Goal: Task Accomplishment & Management: Manage account settings

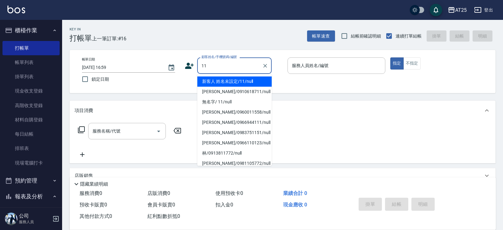
type input "新客人 姓名未設定/11/null"
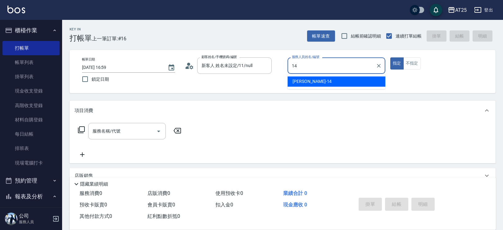
type input "[PERSON_NAME]-14"
type button "true"
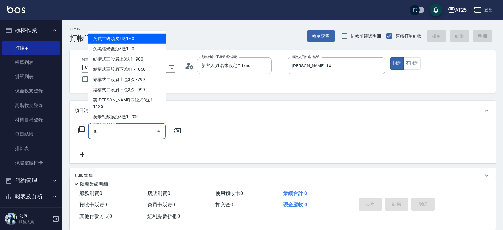
type input "301"
type input "150"
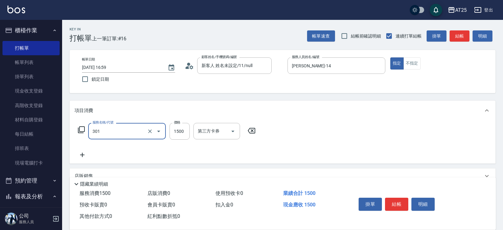
type input "燙髮(301)"
type input "2"
type input "0"
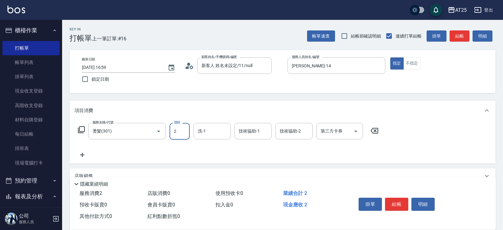
type input "25"
type input "20"
type input "250"
type input "2500"
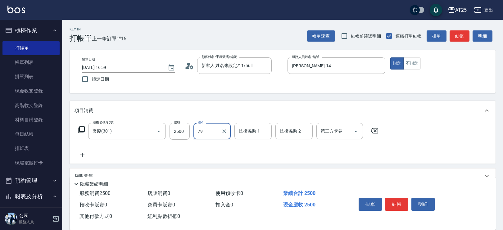
type input "[PERSON_NAME]-79"
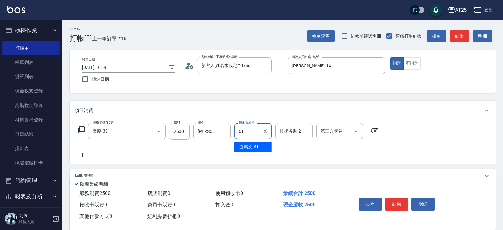
type input "游惠文-61"
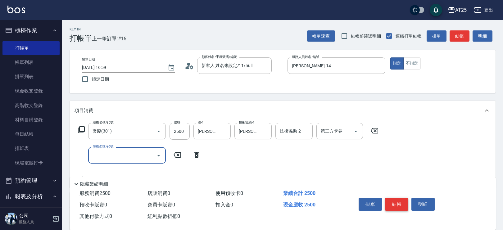
click at [403, 200] on button "結帳" at bounding box center [396, 204] width 23 height 13
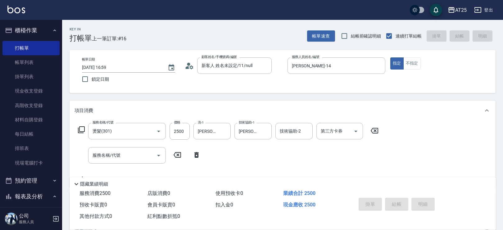
type input "2025/09/26 17:55"
type input "0"
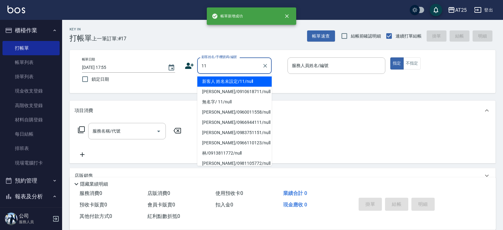
type input "新客人 姓名未設定/11/null"
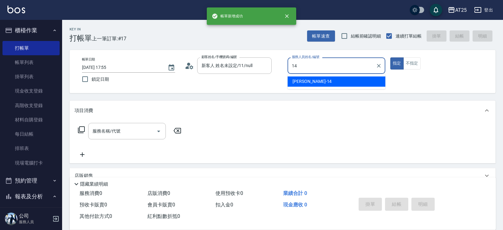
type input "Ken-14"
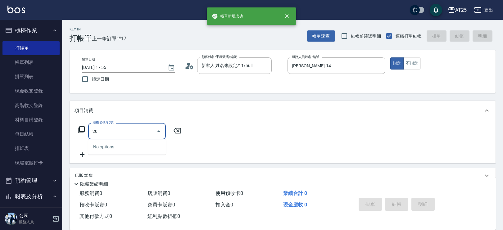
type input "201"
type input "30"
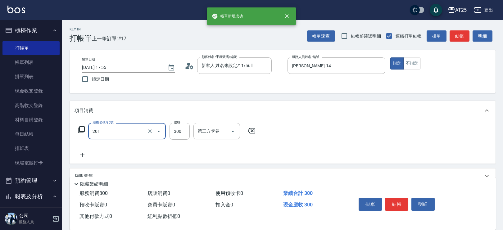
type input "洗髮(201)"
type input "0"
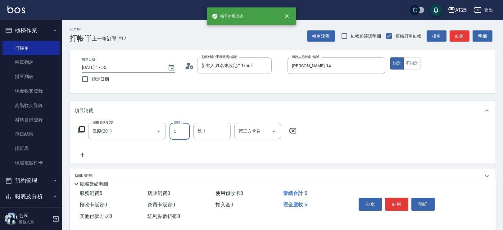
type input "50"
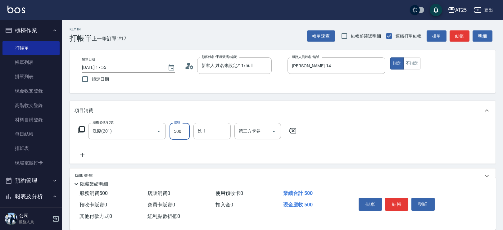
type input "500"
type input "游惠文-61"
click at [392, 203] on button "結帳" at bounding box center [396, 204] width 23 height 13
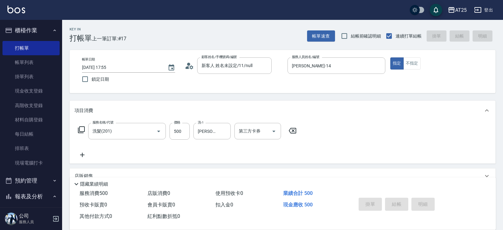
type input "0"
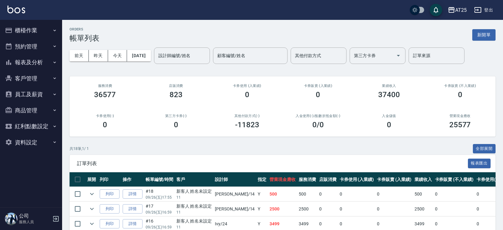
click at [39, 65] on button "報表及分析" at bounding box center [30, 62] width 57 height 16
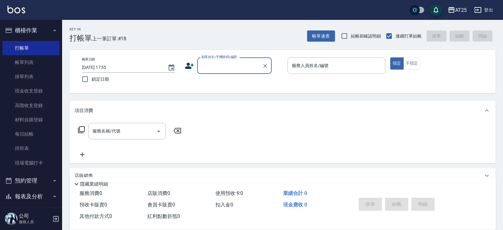
drag, startPoint x: 211, startPoint y: 64, endPoint x: 225, endPoint y: 71, distance: 16.1
click at [211, 64] on input "顧客姓名/手機號碼/編號" at bounding box center [230, 65] width 60 height 11
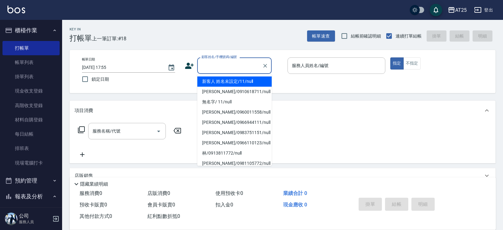
click at [242, 81] on li "新客人 姓名未設定/11/null" at bounding box center [234, 81] width 75 height 10
type input "新客人 姓名未設定/11/null"
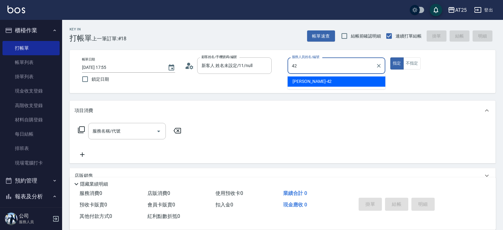
type input "韓Han-42"
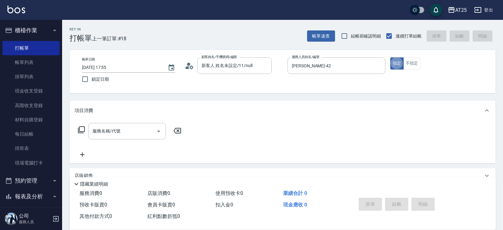
type button "true"
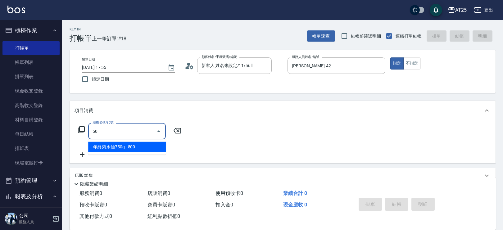
type input "501"
type input "100"
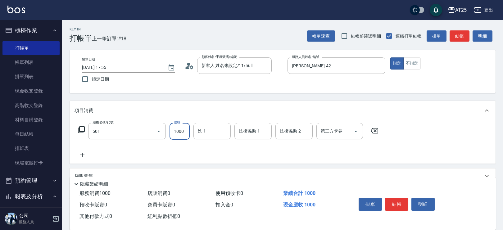
type input "染髮(501)"
type input "0"
type input "15"
type input "10"
type input "150"
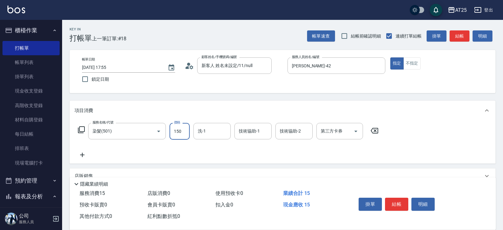
type input "150"
type input "1500"
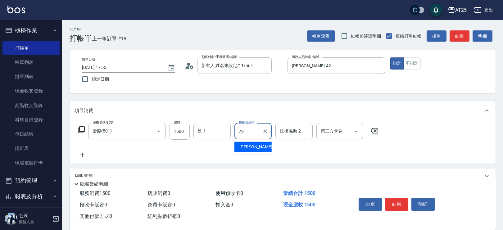
type input "[PERSON_NAME]-79"
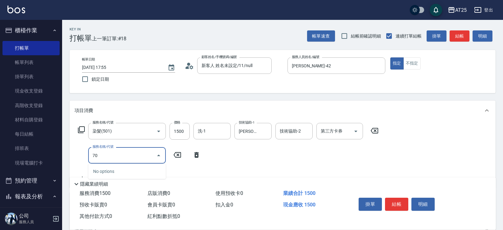
type input "705"
type input "650"
type input "新羽毛鉑金接髮調整(705)"
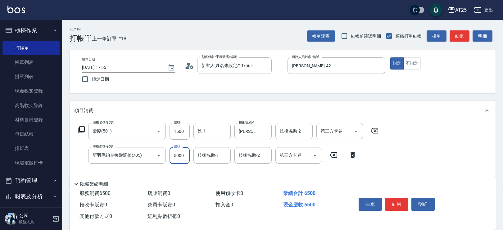
type input "150"
type input "65"
type input "210"
type input "650"
type input "800"
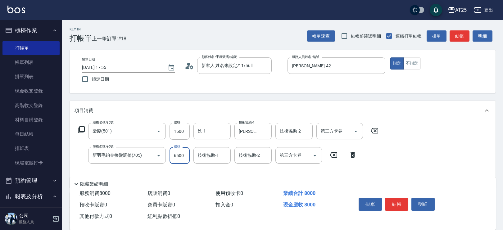
type input "6500"
type input "714"
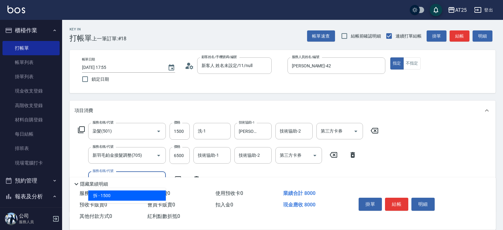
type input "950"
type input "拆(714)"
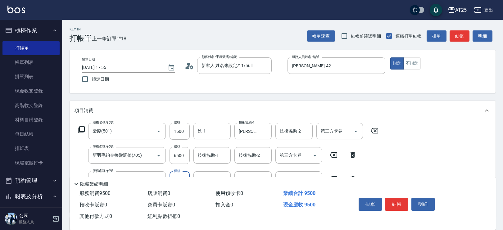
type input "0"
type input "800"
type input "0"
type input "David-79"
type input "小u-77"
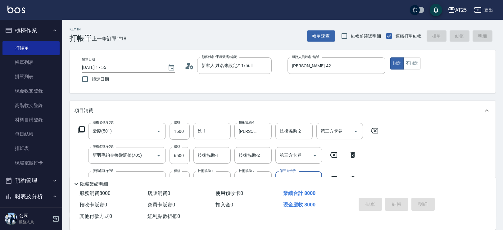
type input "2025/09/26 18:53"
type input "0"
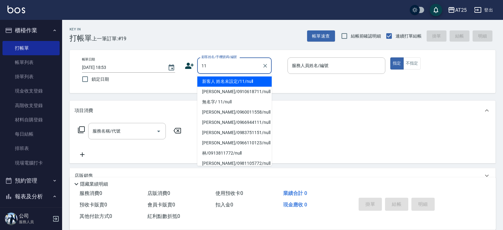
type input "新客人 姓名未設定/11/null"
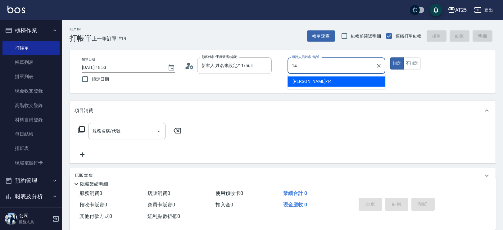
type input "Ken-14"
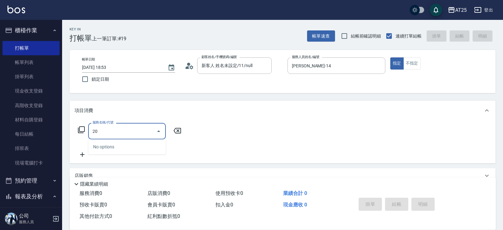
type input "201"
type input "30"
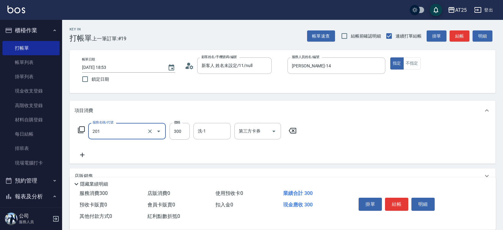
type input "洗髮(201)"
type input "0"
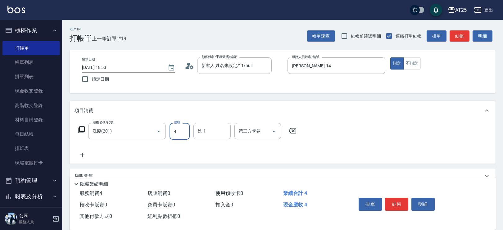
type input "40"
type input "400"
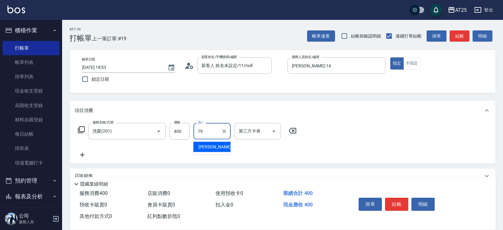
type input "David-79"
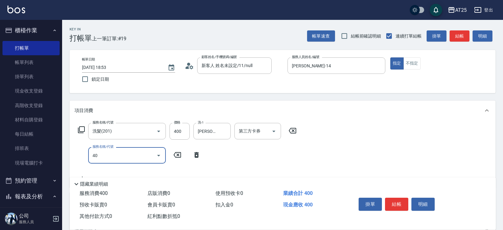
type input "401"
type input "70"
type input "剪髮(401)"
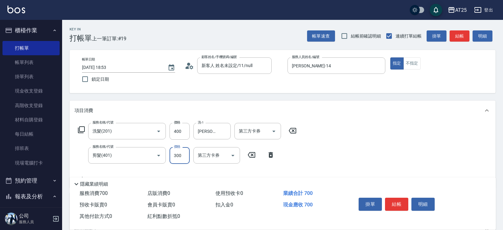
type input "40"
type input "80"
type input "400"
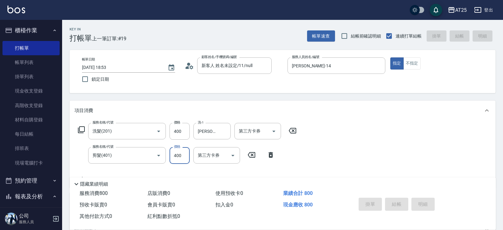
type input "0"
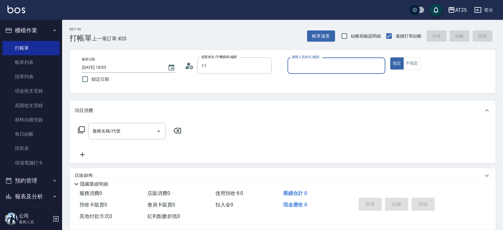
type input "新客人 姓名未設定/11/null"
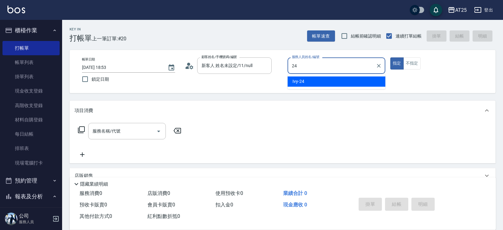
type input "Ivy-24"
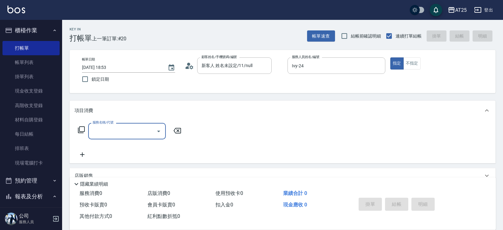
click at [82, 131] on icon at bounding box center [81, 129] width 7 height 7
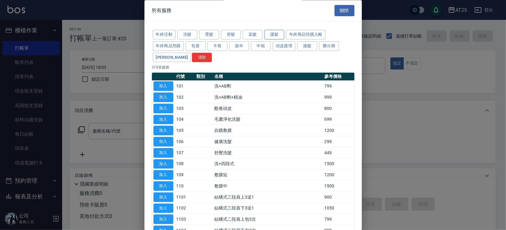
click at [270, 34] on button "護髮" at bounding box center [274, 35] width 20 height 10
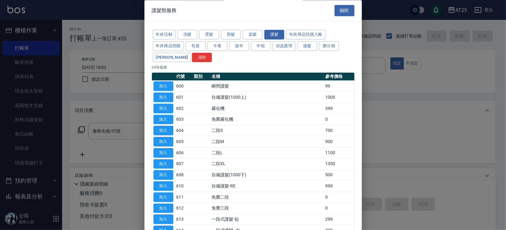
scroll to position [436, 0]
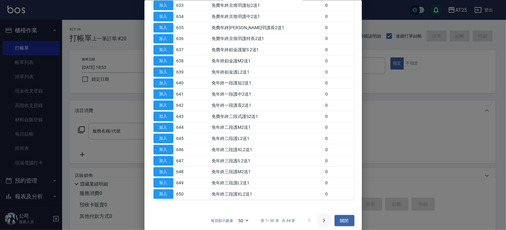
click at [323, 217] on icon "Go to next page" at bounding box center [323, 220] width 7 height 7
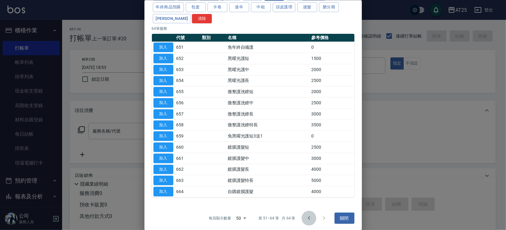
drag, startPoint x: 305, startPoint y: 217, endPoint x: 303, endPoint y: 113, distance: 103.4
click at [308, 216] on icon "Go to previous page" at bounding box center [309, 218] width 2 height 4
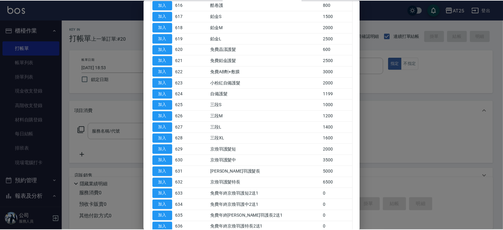
scroll to position [258, 0]
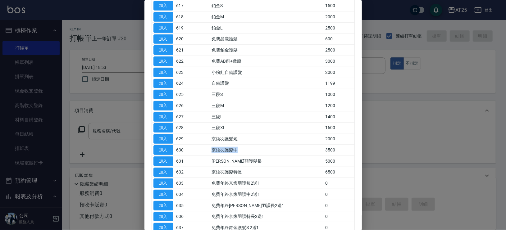
drag, startPoint x: 214, startPoint y: 144, endPoint x: 268, endPoint y: 151, distance: 55.1
click at [268, 151] on tr "加入 630 京煥羽護髮中 3500" at bounding box center [253, 149] width 202 height 11
click at [165, 147] on button "加入" at bounding box center [163, 150] width 20 height 10
type input "京煥羽護髮中(630)"
type input "350"
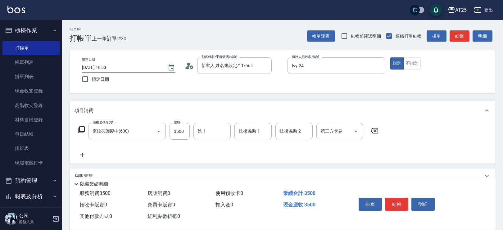
click at [83, 153] on icon at bounding box center [83, 154] width 16 height 7
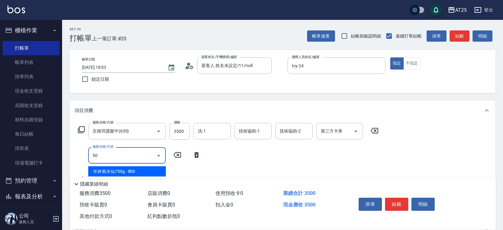
type input "501"
type input "450"
type input "染髮(501)"
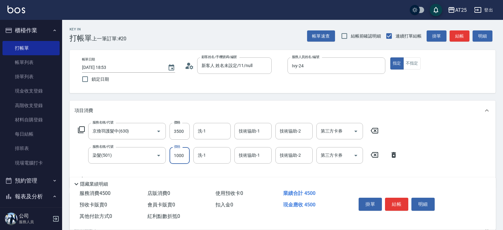
type input "350"
type input "140"
type input "490"
type input "1400"
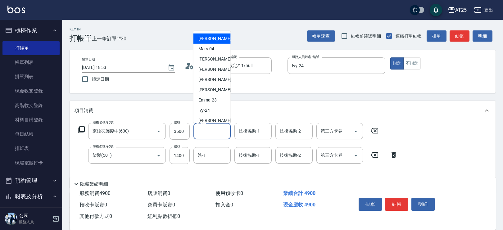
click at [210, 133] on input "洗-1" at bounding box center [212, 131] width 32 height 11
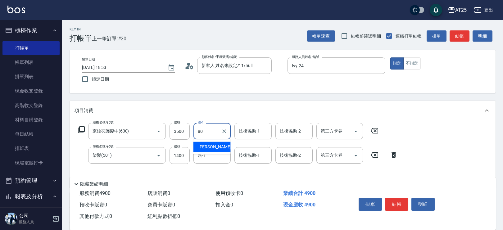
type input "Jessica-80"
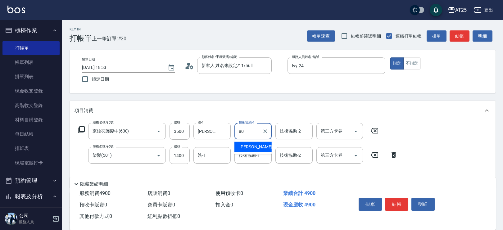
type input "Jessica-80"
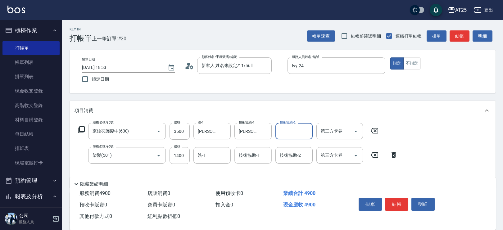
click at [259, 151] on input "技術協助-1" at bounding box center [253, 155] width 32 height 11
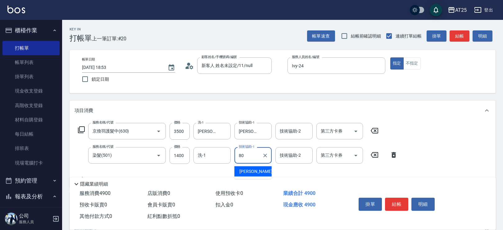
type input "Jessica-80"
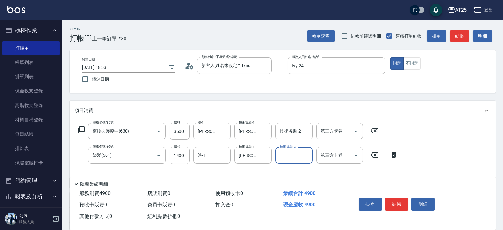
scroll to position [11, 0]
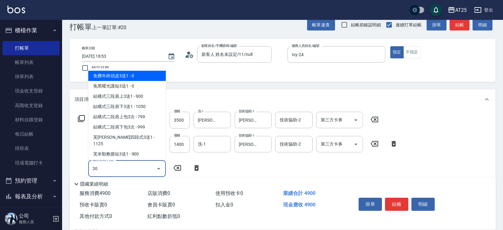
type input "301"
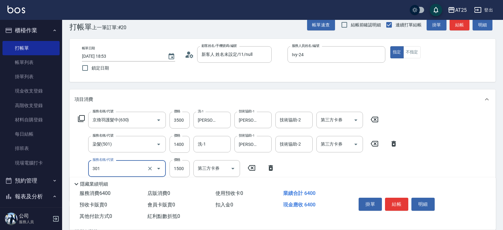
type input "640"
type input "燙髮(301)"
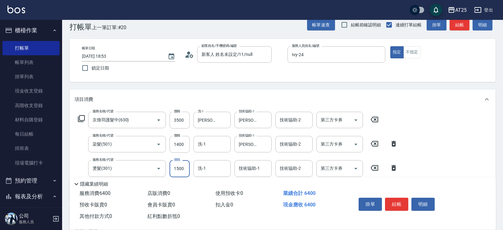
type input "490"
type input "13"
type input "500"
type input "1399"
type input "620"
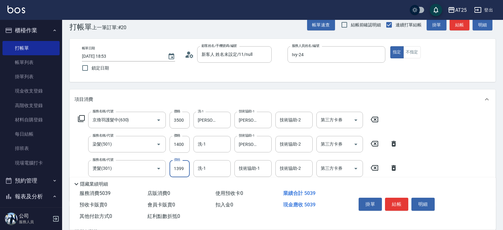
type input "1399"
type input "Jessica-80"
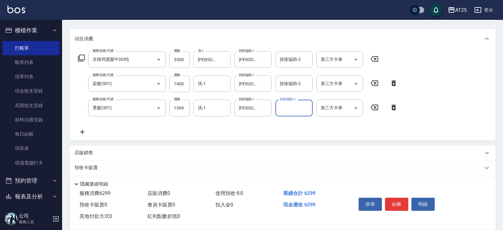
scroll to position [84, 0]
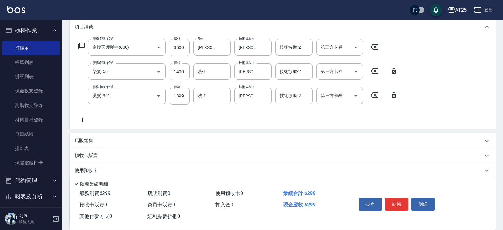
drag, startPoint x: 495, startPoint y: 170, endPoint x: 505, endPoint y: 89, distance: 81.7
click at [503, 89] on html "AT25 登出 櫃檯作業 打帳單 帳單列表 掛單列表 現金收支登錄 高階收支登錄 材料自購登錄 每日結帳 排班表 現場電腦打卡 預約管理 預約管理 單日預約紀…" at bounding box center [251, 98] width 503 height 365
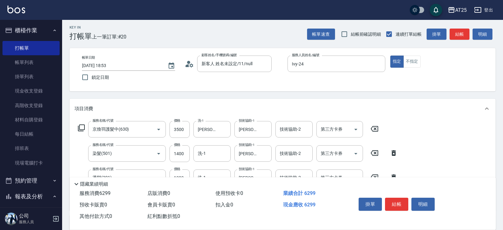
scroll to position [0, 0]
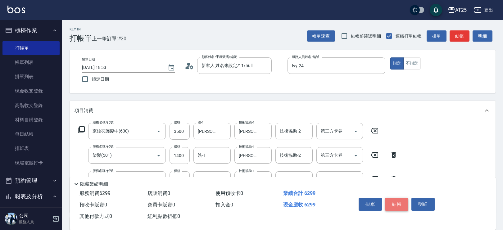
click at [402, 203] on button "結帳" at bounding box center [396, 204] width 23 height 13
type input "2025/09/26 18:54"
type input "0"
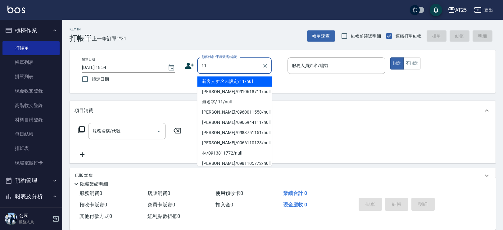
type input "新客人 姓名未設定/11/null"
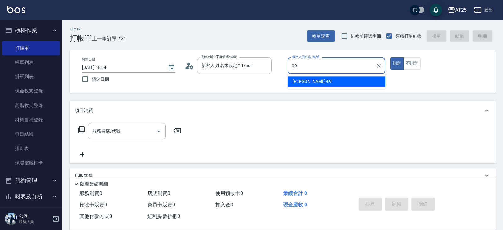
type input "Kevin-09"
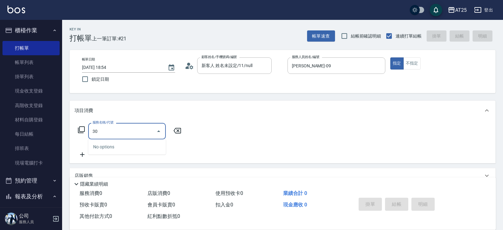
type input "301"
type input "150"
type input "燙髮(301)"
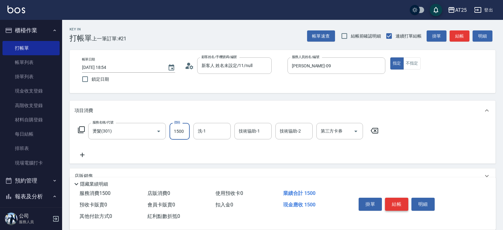
type input "0"
type input "11"
type input "10"
type input "119"
type input "110"
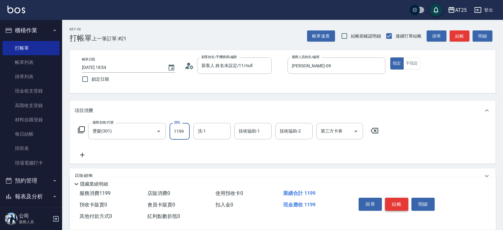
type input "1199"
type input "游惠心-68"
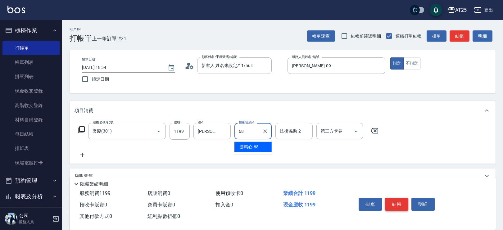
type input "游惠心-68"
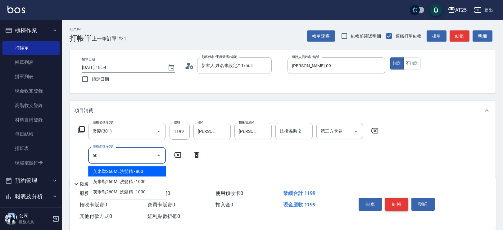
type input "601"
type input "210"
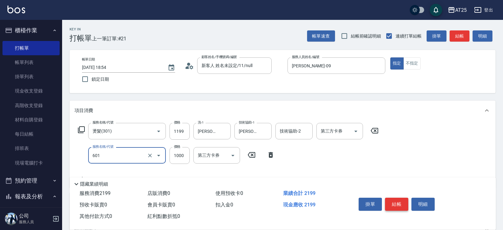
type input "自備護髮(1000上)(601)"
type input "120"
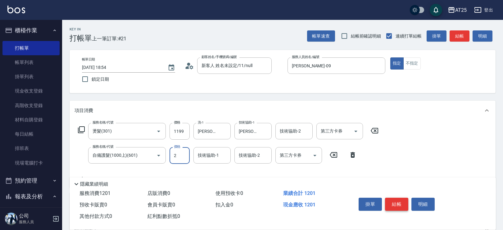
type input "25"
type input "140"
type input "250"
type input "360"
type input "2500"
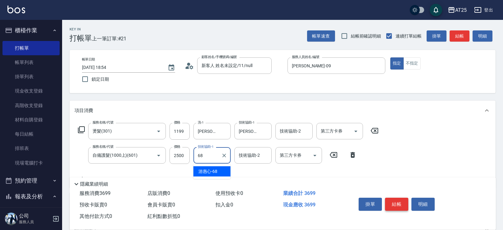
type input "游惠心-68"
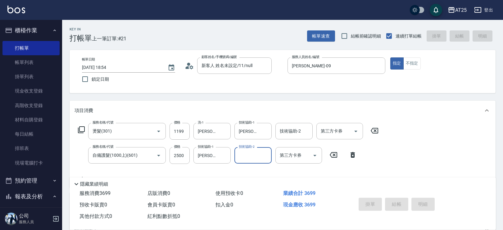
type input "0"
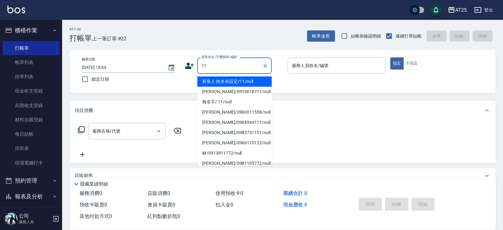
type input "新客人 姓名未設定/11/null"
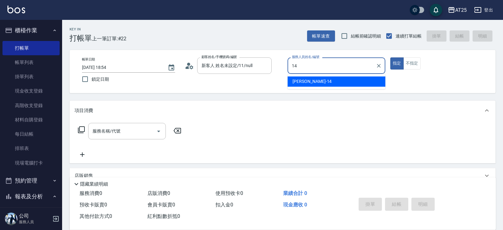
type input "Ken-14"
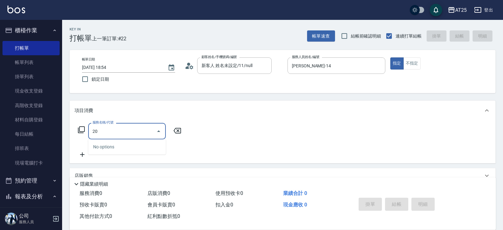
type input "201"
type input "30"
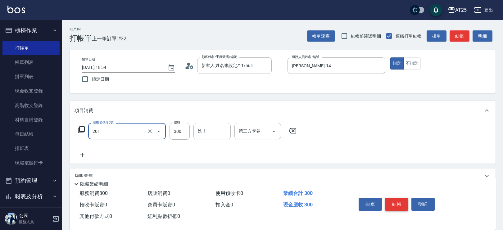
type input "洗髮(201)"
type input "0"
type input "50"
type input "500"
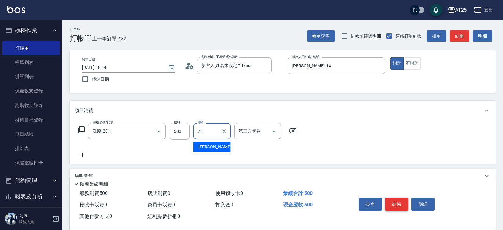
type input "David-79"
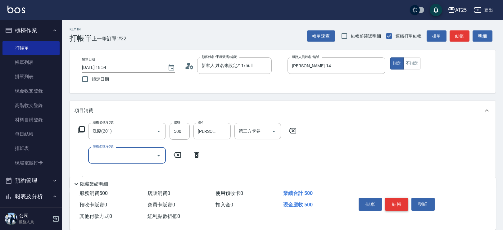
type input "0"
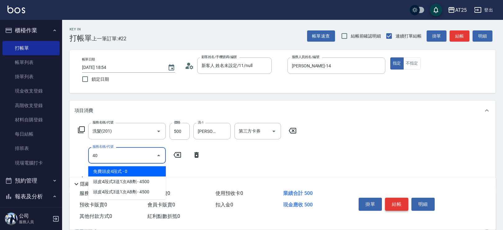
type input "401"
type input "80"
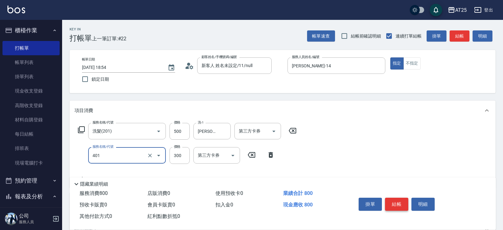
type input "剪髮(401)"
type input "50"
type input "100"
type input "500"
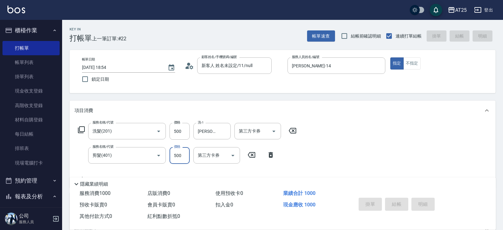
type input "0"
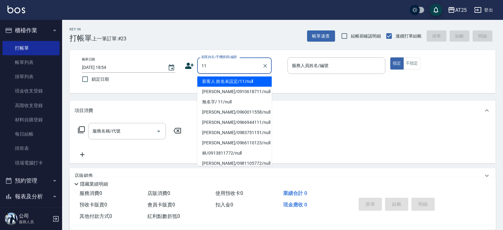
type input "新客人 姓名未設定/11/null"
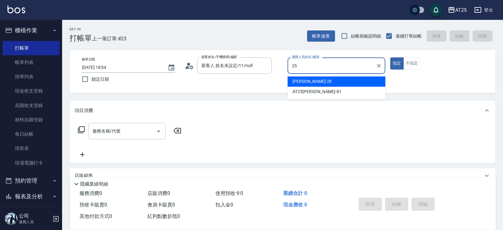
type input "Evan-25"
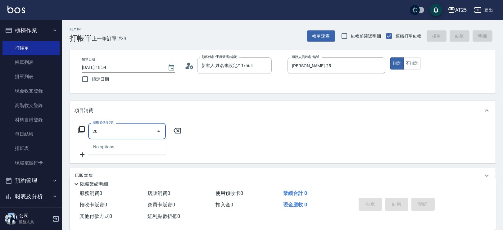
type input "201"
type input "30"
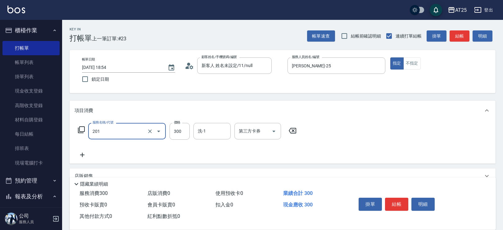
type input "洗髮(201)"
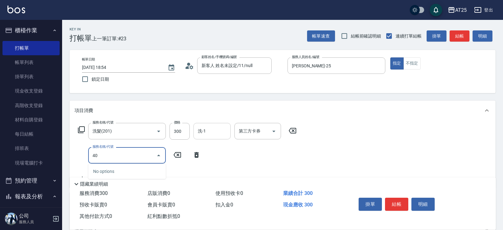
type input "401"
type input "60"
type input "剪髮(401)"
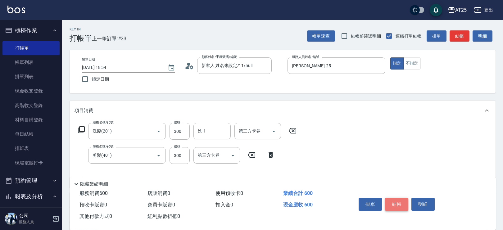
click at [403, 201] on button "結帳" at bounding box center [396, 204] width 23 height 13
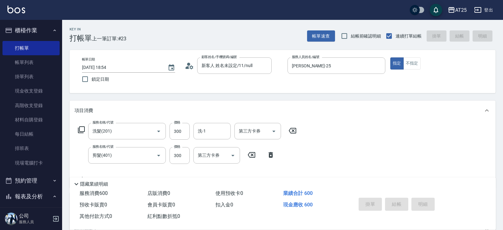
type input "2025/09/26 19:10"
type input "0"
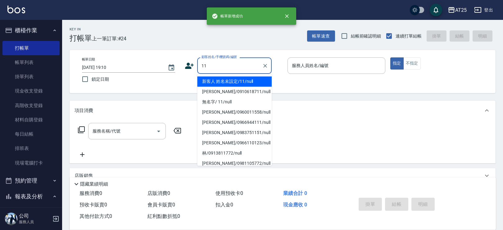
type input "新客人 姓名未設定/11/null"
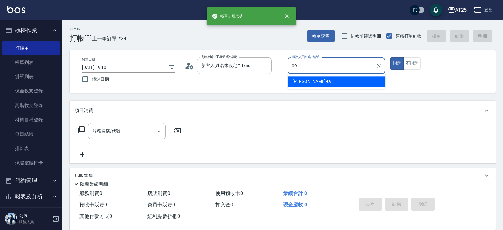
type input "Kevin-09"
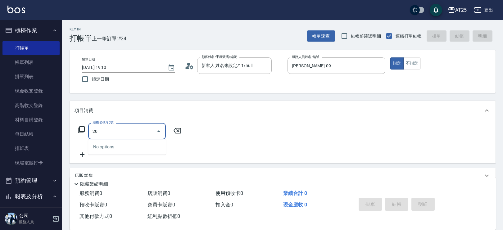
type input "201"
type input "30"
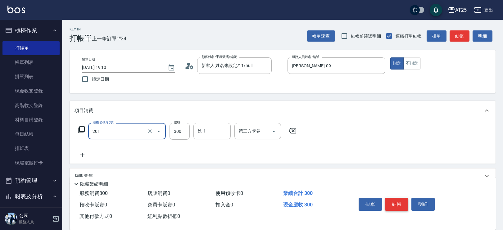
type input "洗髮(201)"
type input "0"
type input "20"
type input "200"
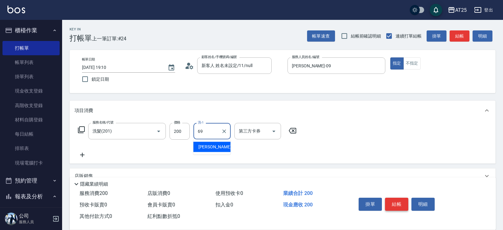
type input "小恩-69"
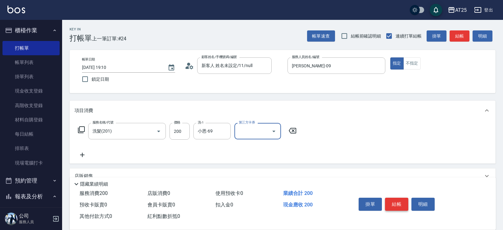
click at [399, 201] on button "結帳" at bounding box center [396, 204] width 23 height 13
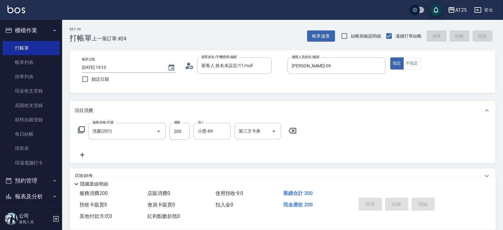
type input "2025/09/26 19:12"
type input "0"
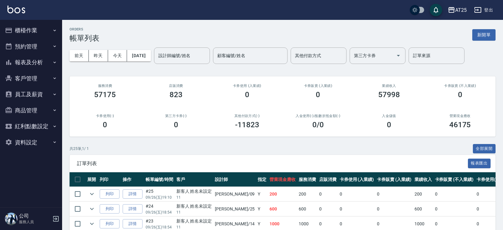
scroll to position [18, 0]
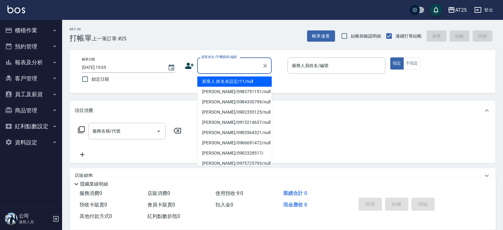
click at [215, 67] on input "顧客姓名/手機號碼/編號" at bounding box center [230, 65] width 60 height 11
click at [237, 84] on li "新客人 姓名未設定/11/null" at bounding box center [234, 81] width 75 height 10
type input "新客人 姓名未設定/11/null"
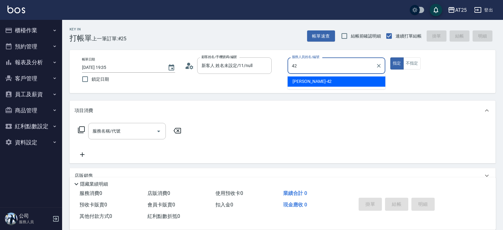
type input "[PERSON_NAME]-42"
type button "true"
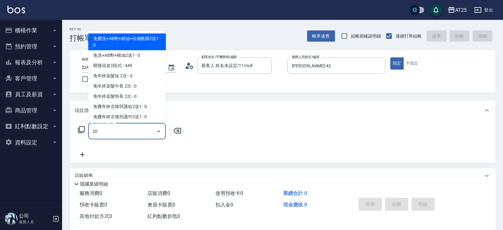
type input "201"
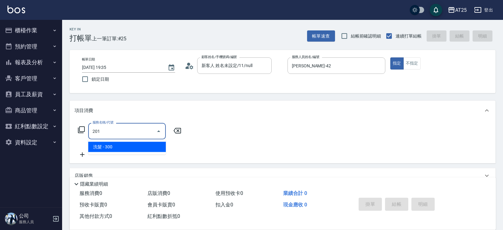
type input "30"
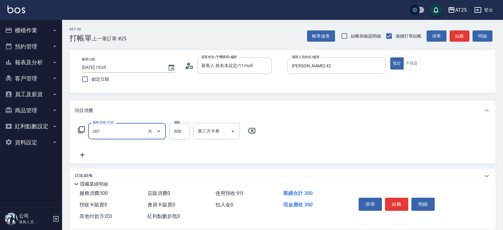
type input "洗髮(201)"
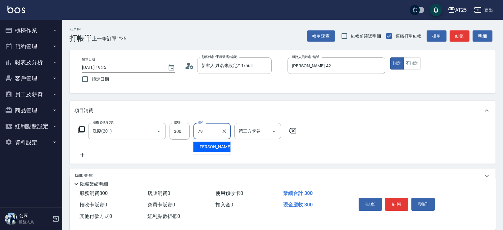
type input "David-79"
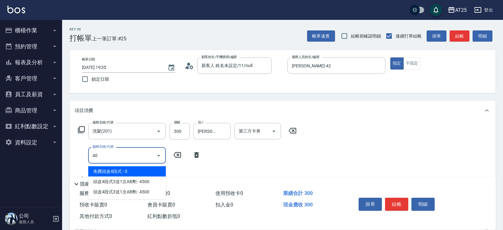
type input "401"
type input "60"
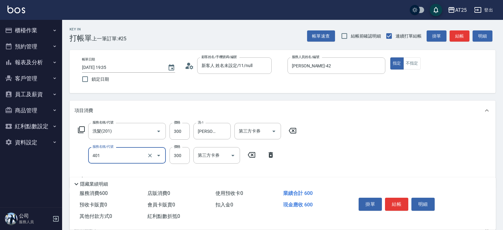
type input "剪髮(401)"
type input "20"
type input "50"
type input "200"
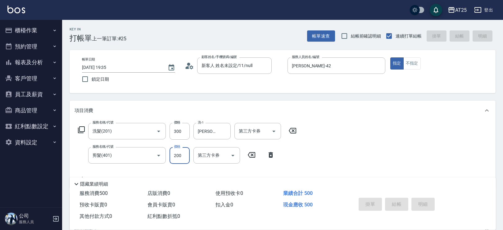
type input "2025/09/26 19:40"
type input "0"
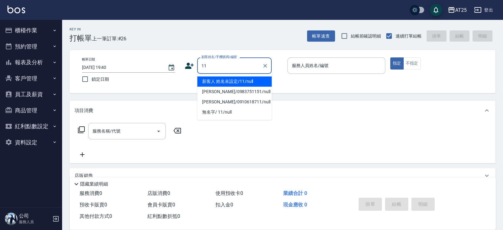
type input "新客人 姓名未設定/11/null"
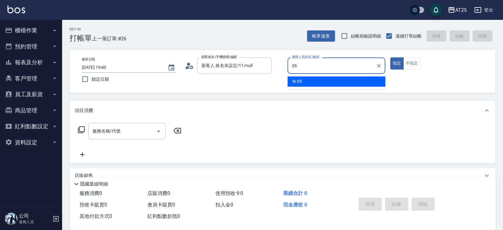
type input "N-39"
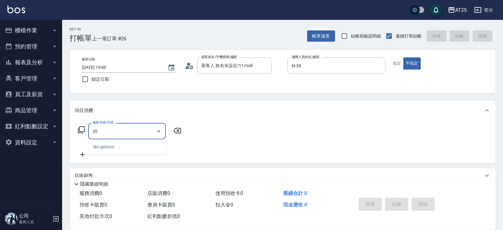
type input "201"
type input "30"
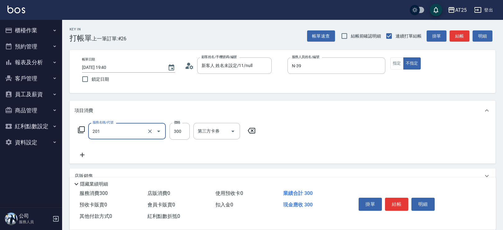
type input "洗髮(201)"
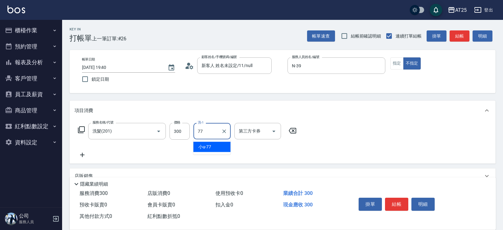
type input "小u-77"
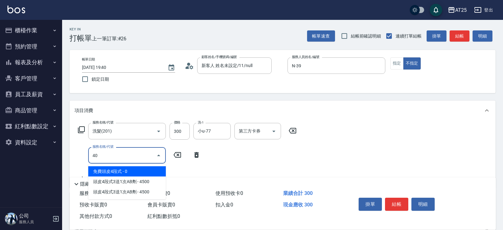
type input "401"
type input "60"
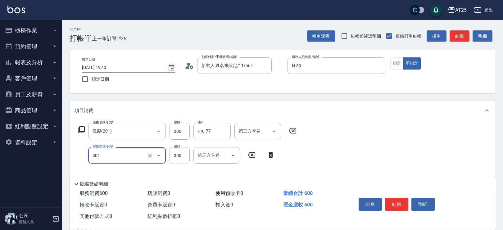
type input "剪髮(401)"
type input "30"
type input "29"
type input "50"
type input "299"
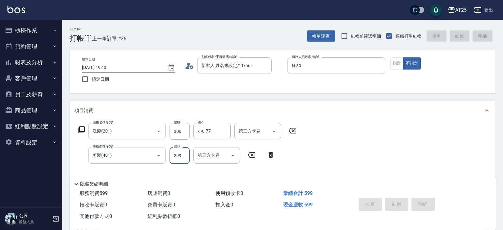
type input "0"
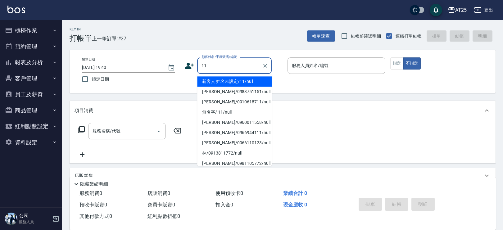
type input "新客人 姓名未設定/11/null"
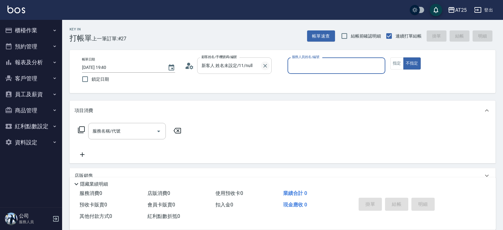
drag, startPoint x: 261, startPoint y: 64, endPoint x: 265, endPoint y: 65, distance: 4.7
click at [262, 65] on button "Clear" at bounding box center [265, 65] width 9 height 9
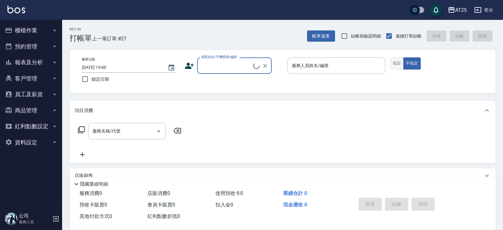
click at [402, 61] on button "指定" at bounding box center [396, 63] width 13 height 12
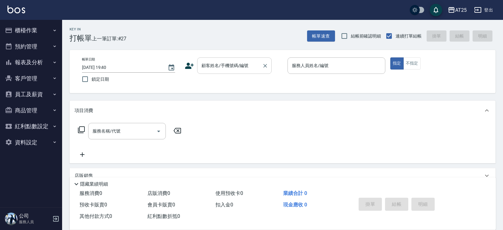
click at [259, 72] on div "顧客姓名/手機號碼/編號" at bounding box center [234, 65] width 75 height 16
click at [229, 80] on li "無名字/0916356787/null" at bounding box center [234, 81] width 75 height 10
type input "無名字/0916356787/null"
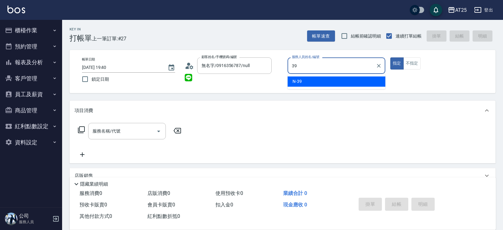
type input "N-39"
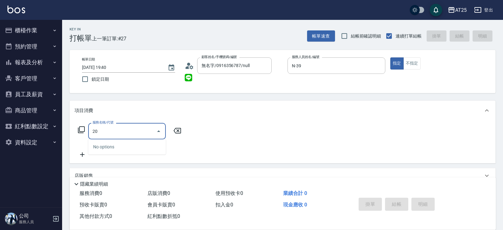
type input "201"
type input "30"
type input "洗髮(201)"
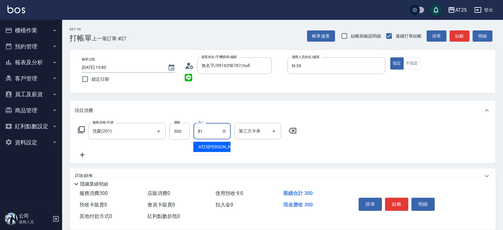
type input "AT25小伶-81"
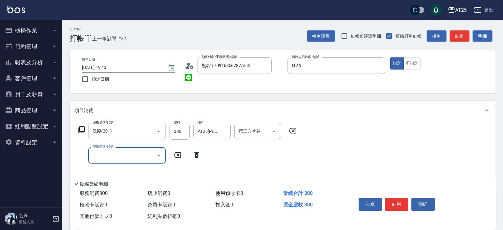
type input "0"
type input "401"
type input "60"
type input "剪髮(401)"
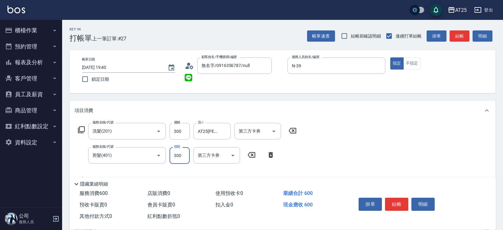
type input "2"
type input "30"
type input "20"
type input "50"
type input "200"
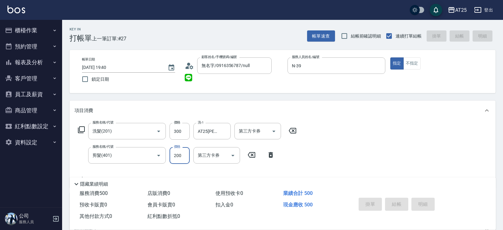
type input "0"
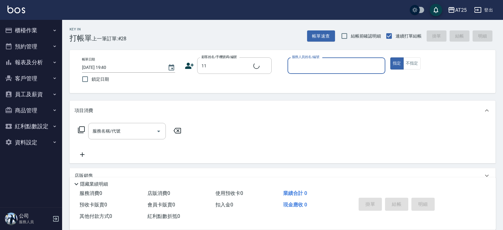
type input "新客人 姓名未設定/11/null"
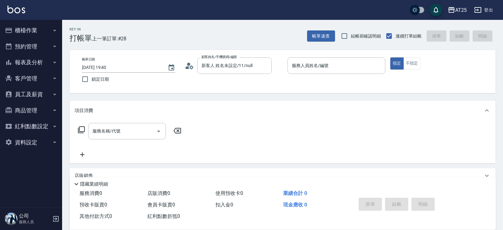
click at [163, 77] on label "鎖定日期" at bounding box center [127, 79] width 96 height 13
click at [92, 77] on input "鎖定日期" at bounding box center [85, 79] width 13 height 13
checkbox input "true"
click at [315, 59] on div "服務人員姓名/編號" at bounding box center [336, 65] width 98 height 16
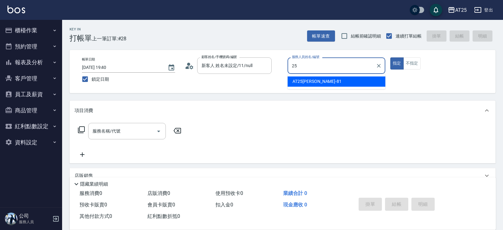
type input "Evan-25"
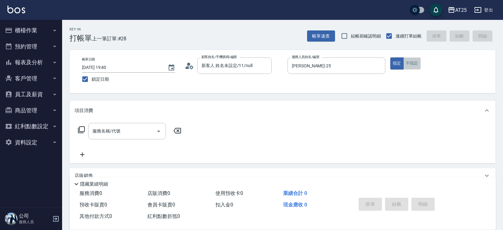
click at [409, 65] on button "不指定" at bounding box center [411, 63] width 17 height 12
click at [113, 127] on div "服務名稱/代號 服務名稱/代號" at bounding box center [127, 131] width 78 height 16
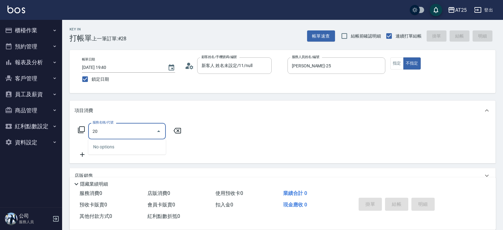
type input "201"
type input "30"
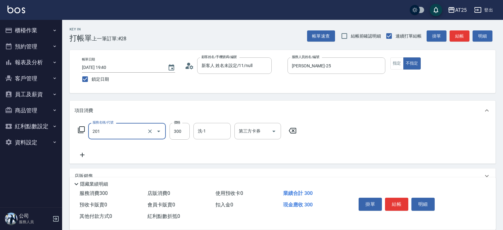
type input "洗髮(201)"
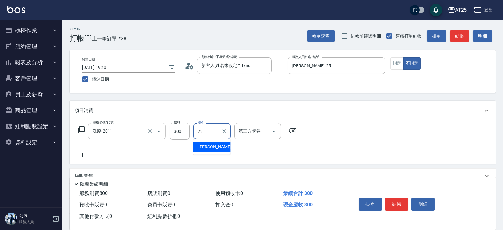
type input "David-79"
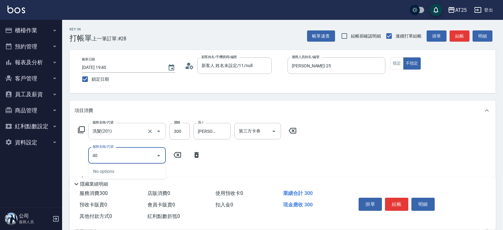
type input "401"
type input "60"
type input "剪髮(401)"
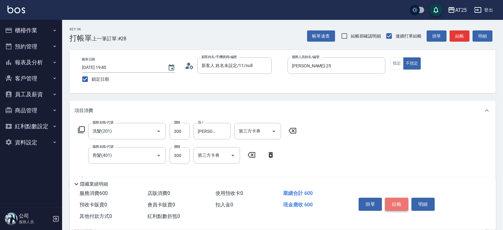
click at [397, 202] on button "結帳" at bounding box center [396, 204] width 23 height 13
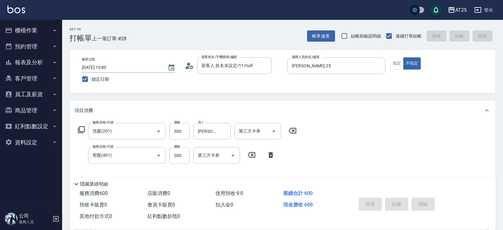
type input "0"
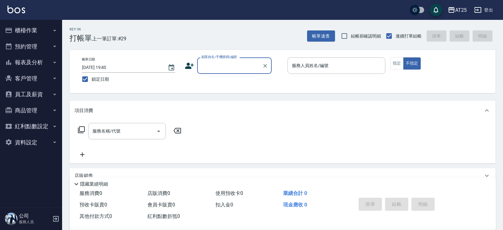
click at [32, 29] on button "櫃檯作業" at bounding box center [30, 30] width 57 height 16
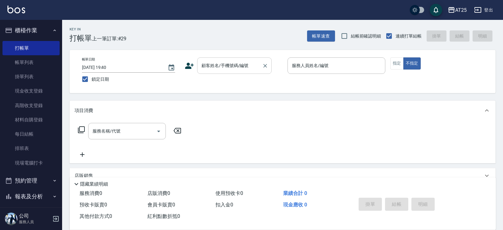
click at [224, 73] on div "顧客姓名/手機號碼/編號" at bounding box center [234, 65] width 75 height 16
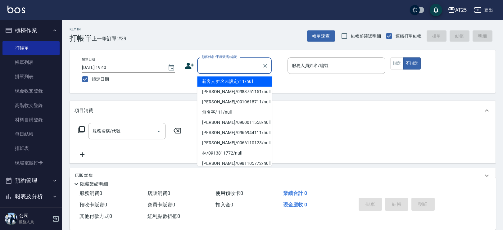
click at [241, 78] on li "新客人 姓名未設定/11/null" at bounding box center [234, 81] width 75 height 10
type input "新客人 姓名未設定/11/null"
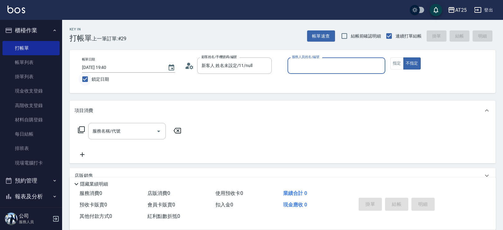
click at [91, 79] on input "鎖定日期" at bounding box center [85, 79] width 13 height 13
checkbox input "false"
type input "2025/09/26 20:33"
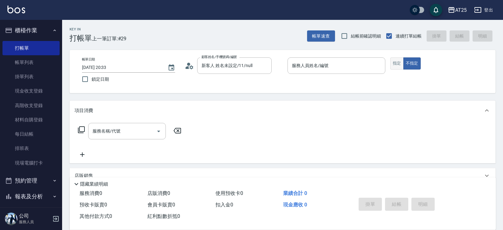
click at [395, 66] on button "指定" at bounding box center [396, 63] width 13 height 12
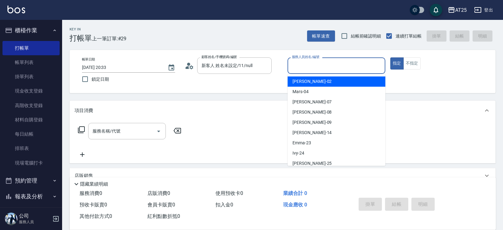
click at [337, 63] on input "服務人員姓名/編號" at bounding box center [336, 65] width 92 height 11
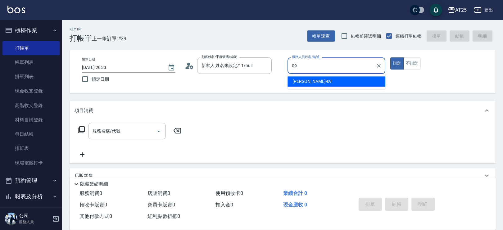
type input "Kevin-09"
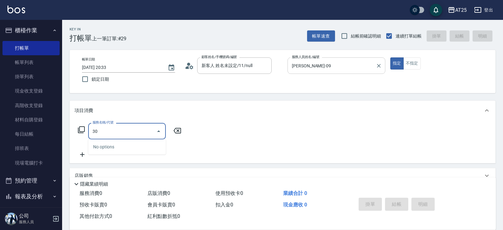
type input "301"
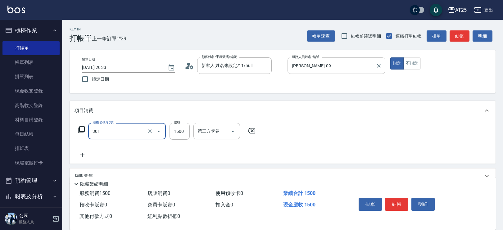
type input "150"
type input "燙髮(301)"
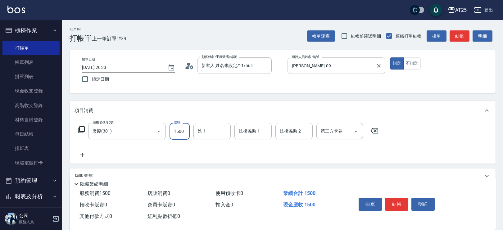
type input "0"
type input "144"
type input "140"
type input "1449"
type input "1440"
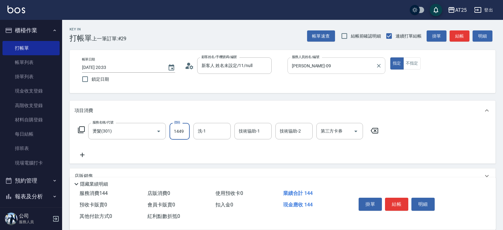
type input "14499"
type input "140"
type input "1449"
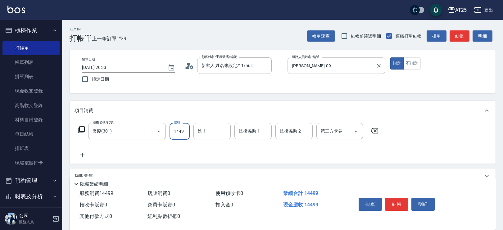
type input "10"
type input "144"
type input "0"
type input "14"
type input "10"
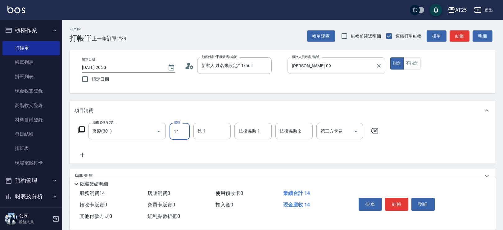
type input "149"
type input "140"
type input "1499"
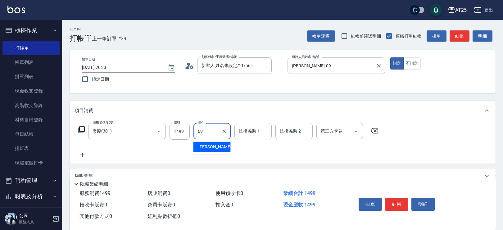
type input "小恩-69"
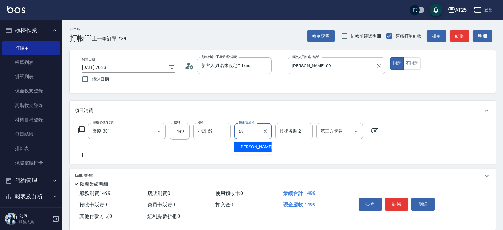
type input "小恩-69"
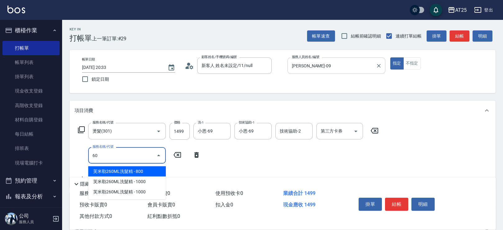
type input "601"
type input "240"
type input "自備護髮(1000上)(601)"
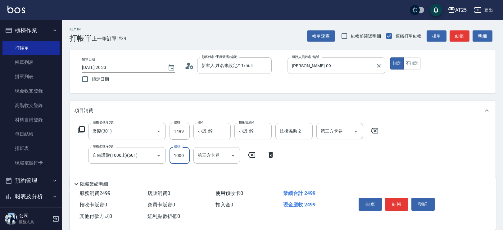
type input "150"
type input "15"
type input "160"
type input "150"
type input "290"
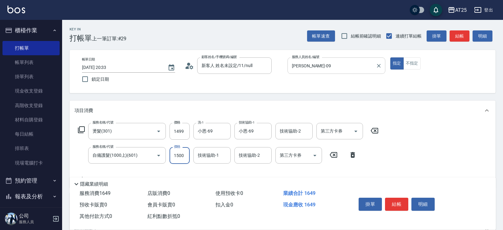
type input "1500"
type input "小恩-69"
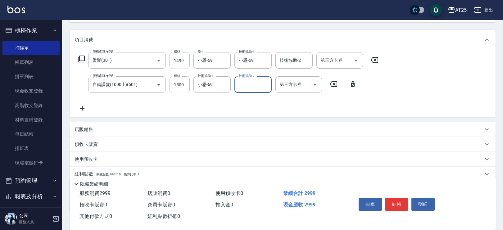
scroll to position [111, 0]
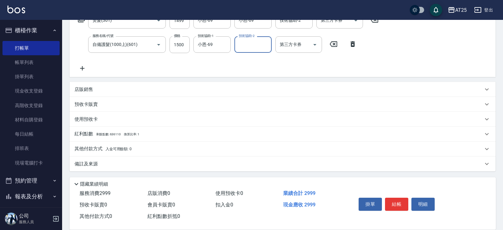
drag, startPoint x: 91, startPoint y: 151, endPoint x: 98, endPoint y: 153, distance: 8.0
click at [91, 151] on p "其他付款方式 入金可用餘額: 0" at bounding box center [103, 149] width 57 height 7
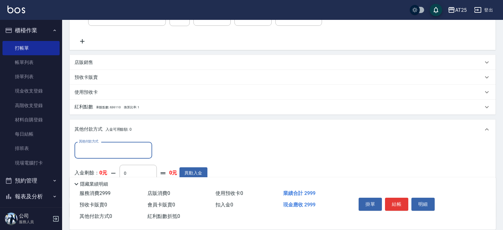
scroll to position [138, 0]
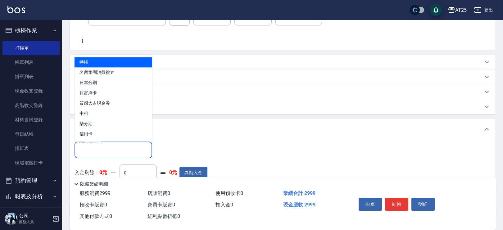
click at [128, 147] on input "其他付款方式" at bounding box center [113, 149] width 72 height 11
click at [114, 67] on span "轉帳" at bounding box center [114, 62] width 78 height 10
type input "轉帳"
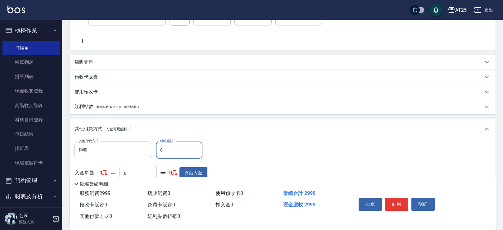
scroll to position [184, 0]
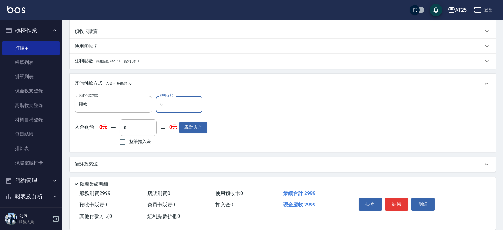
click at [160, 99] on input "0" at bounding box center [179, 104] width 47 height 17
drag, startPoint x: 167, startPoint y: 102, endPoint x: 147, endPoint y: 105, distance: 20.2
click at [147, 105] on div "其他付款方式 轉帳 其他付款方式 轉帳金額 0 轉帳金額" at bounding box center [141, 104] width 133 height 17
type input "299"
type input "0"
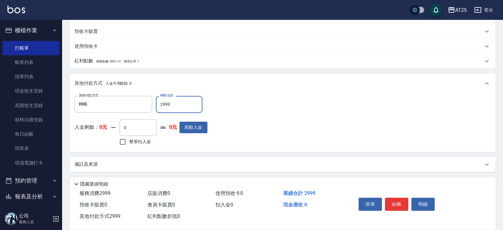
scroll to position [0, 0]
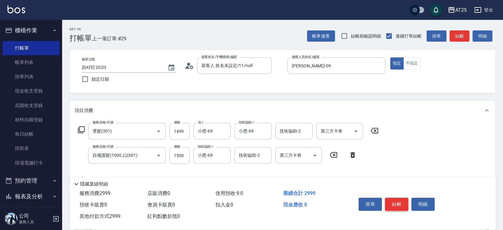
type input "2999"
click at [397, 205] on button "結帳" at bounding box center [396, 204] width 23 height 13
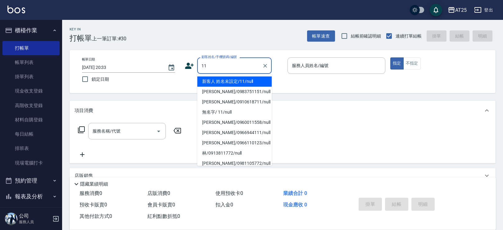
type input "新客人 姓名未設定/11/null"
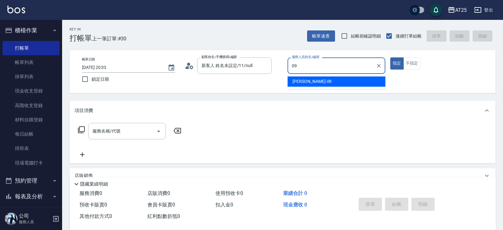
type input "Kevin-09"
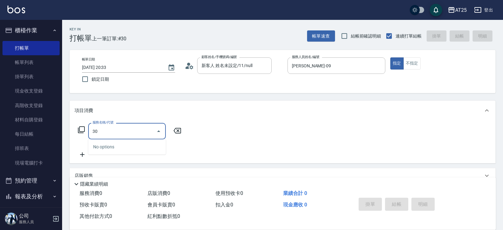
type input "301"
type input "150"
type input "燙髮(301)"
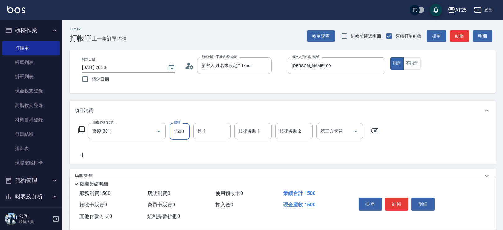
type input "0"
type input "11"
type input "10"
type input "119"
type input "110"
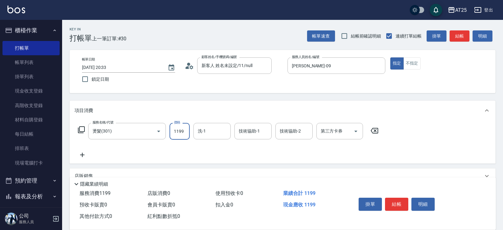
type input "1199"
type input "游惠心-68"
type input "[PERSON_NAME]-68"
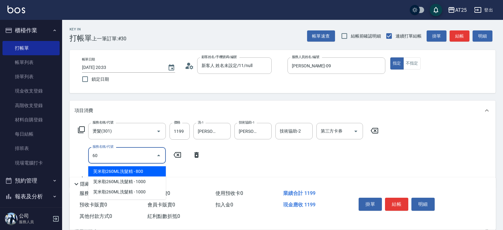
type input "601"
type input "210"
type input "自備護髮(1000上)(601)"
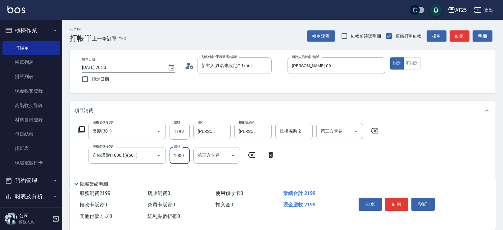
type input "120"
type input "150"
type input "260"
type input "1500"
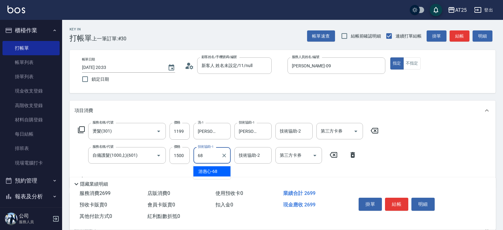
type input "游惠心-68"
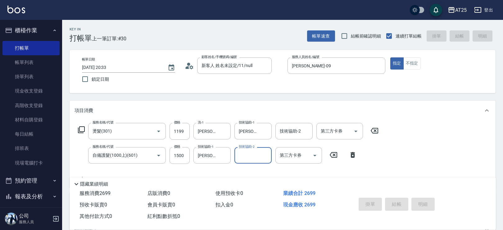
type input "2025/09/26 20:34"
type input "0"
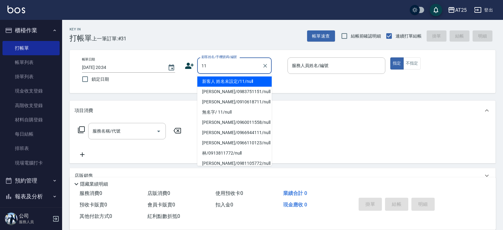
type input "新客人 姓名未設定/11/null"
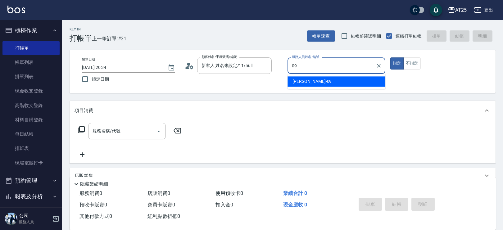
type input "Kevin-09"
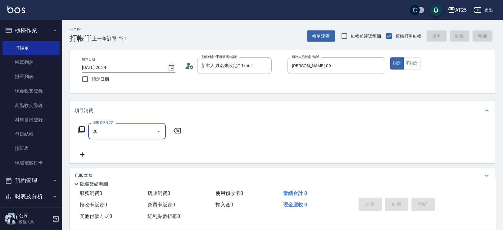
type input "201"
type input "30"
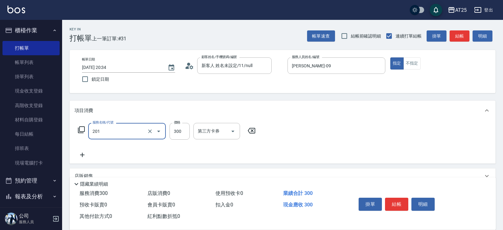
type input "洗髮(201)"
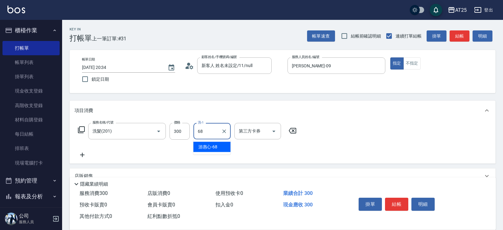
type input "游惠心-68"
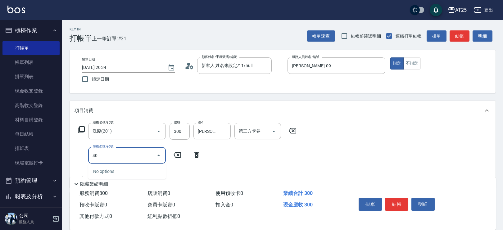
type input "401"
type input "60"
type input "剪髮(401)"
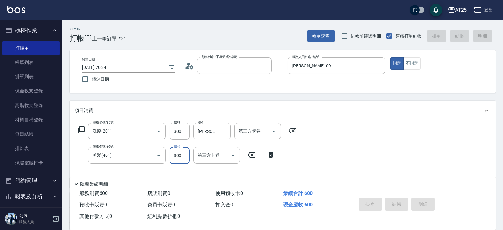
type input "0"
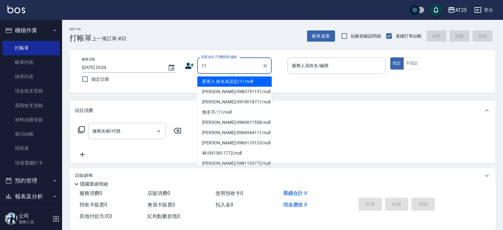
type input "新客人 姓名未設定/11/null"
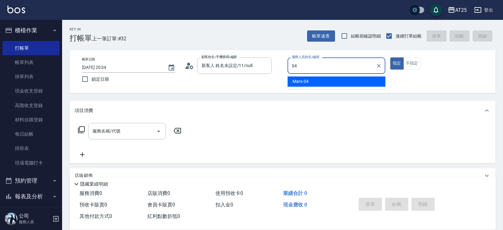
type input "Mars-04"
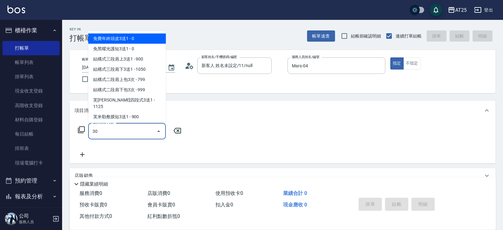
type input "301"
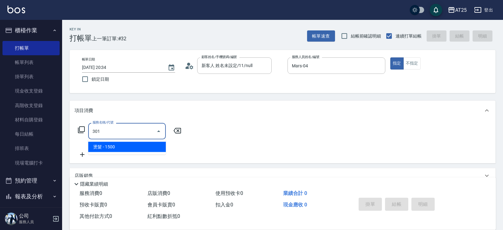
type input "150"
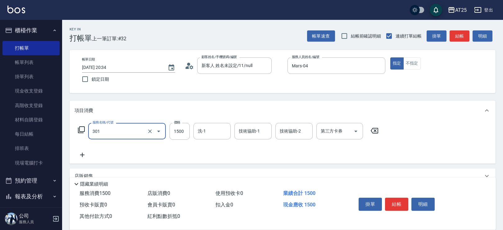
type input "燙髮(301)"
type input "sandy-83"
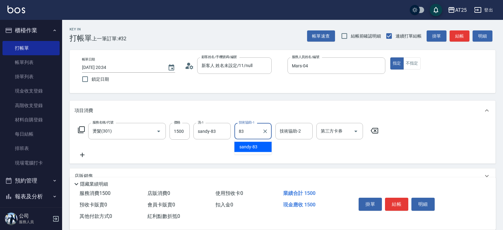
type input "sandy-83"
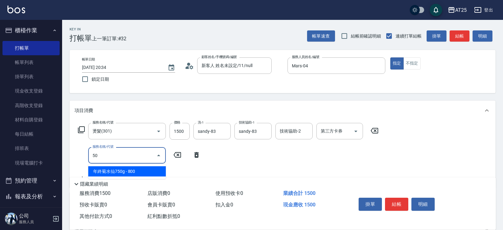
type input "501"
type input "250"
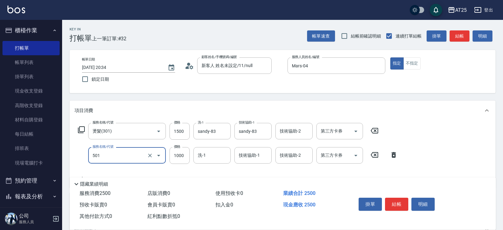
type input "染髮(501)"
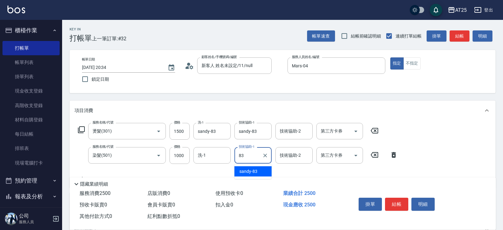
type input "sandy-83"
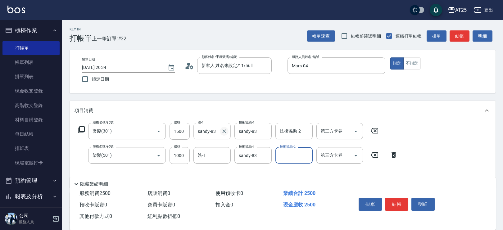
click at [225, 129] on icon "Clear" at bounding box center [224, 131] width 6 height 6
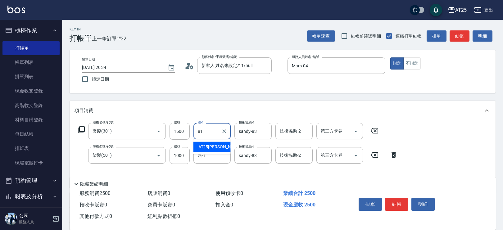
type input "AT25小伶-81"
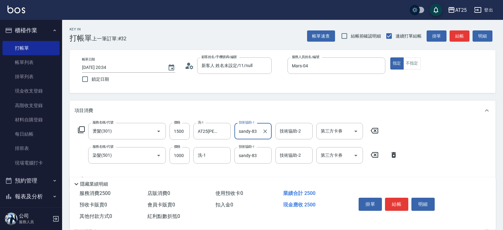
click at [263, 130] on icon "Clear" at bounding box center [265, 131] width 6 height 6
type input "AT25小伶-81"
click at [264, 154] on icon "Clear" at bounding box center [265, 155] width 6 height 6
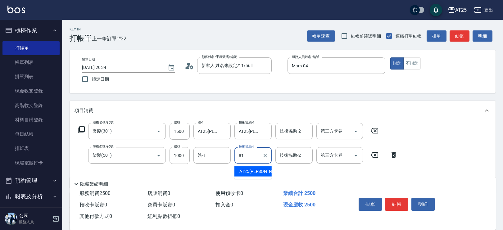
type input "AT25小伶-81"
click at [399, 200] on button "結帳" at bounding box center [396, 204] width 23 height 13
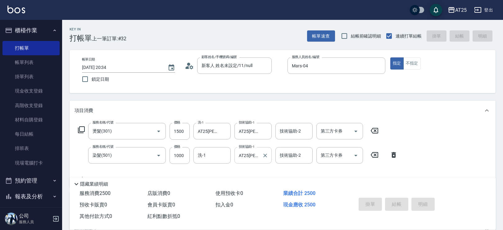
type input "2025/09/26 20:35"
type input "0"
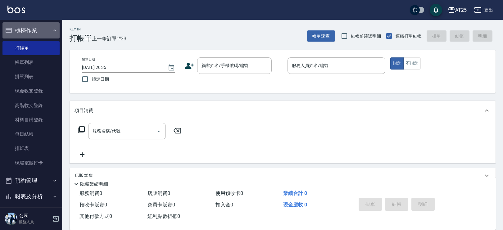
click at [34, 29] on button "櫃檯作業" at bounding box center [30, 30] width 57 height 16
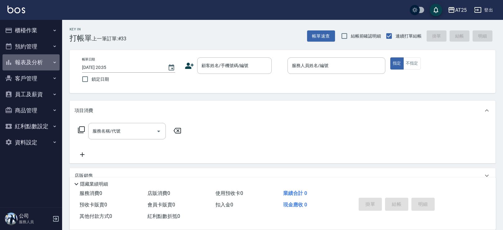
click at [45, 64] on button "報表及分析" at bounding box center [30, 62] width 57 height 16
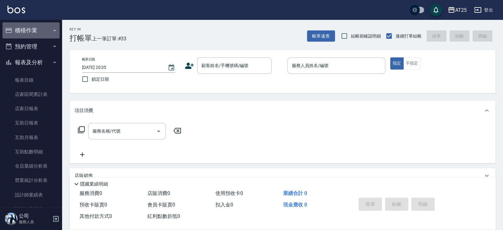
click at [46, 33] on button "櫃檯作業" at bounding box center [30, 30] width 57 height 16
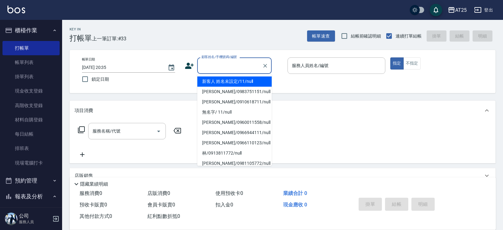
click at [242, 64] on div "顧客姓名/手機號碼/編號 顧客姓名/手機號碼/編號" at bounding box center [234, 65] width 75 height 16
click at [248, 78] on li "新客人 姓名未設定/11/null" at bounding box center [234, 81] width 75 height 10
type input "新客人 姓名未設定/11/null"
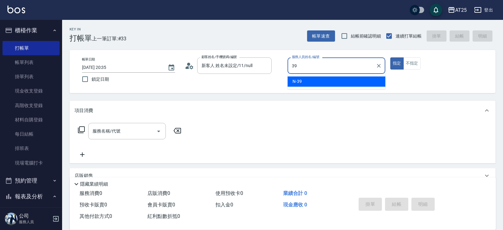
type input "N-39"
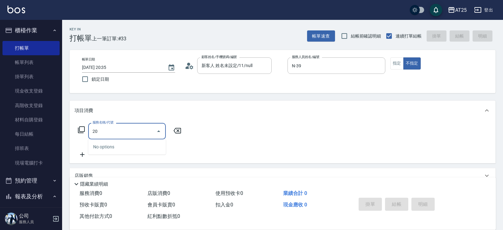
type input "201"
type input "30"
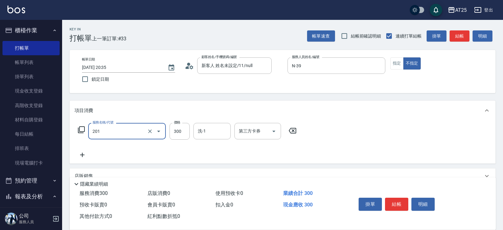
type input "洗髮(201)"
click at [309, 89] on div "帳單日期 2025/09/26 20:35 鎖定日期 顧客姓名/手機號碼/編號 新客人 姓名未設定/11/null 顧客姓名/手機號碼/編號 服務人員姓名/編…" at bounding box center [283, 71] width 426 height 43
click at [184, 136] on input "300" at bounding box center [179, 131] width 20 height 17
type input "4"
type input "0"
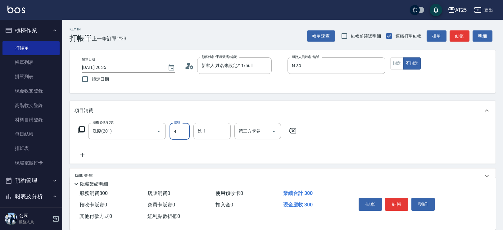
type input "40"
type input "400"
type input "David-79"
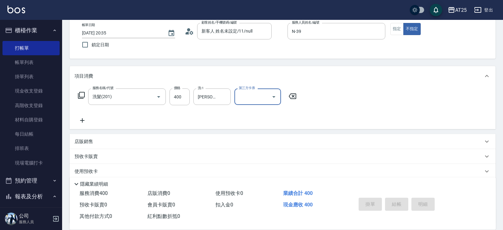
type input "2025/09/26 20:51"
type input "0"
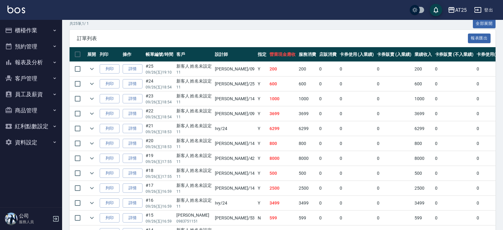
scroll to position [133, 0]
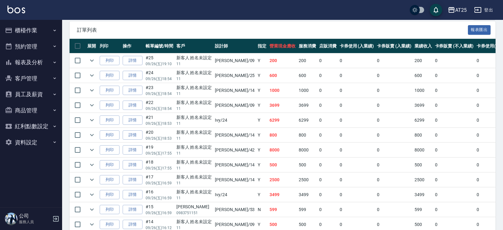
drag, startPoint x: 498, startPoint y: 100, endPoint x: 485, endPoint y: 87, distance: 18.4
click at [498, 100] on div "ORDERS 帳單列表 新開單 [DATE] [DATE] [DATE] [DATE] 設計師編號/姓名 設計師編號/姓名 顧客編號/姓名 顧客編號/姓名 其…" at bounding box center [282, 168] width 441 height 564
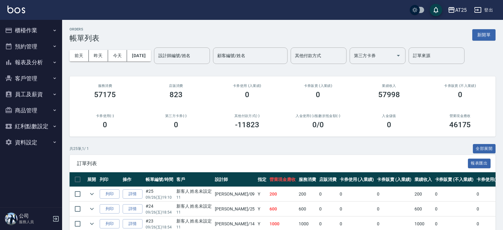
click at [43, 61] on button "報表及分析" at bounding box center [30, 62] width 57 height 16
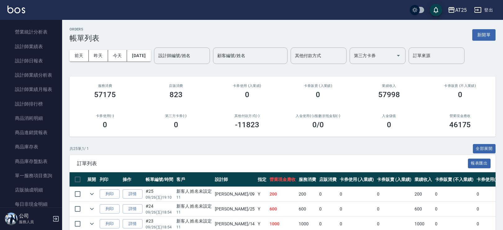
scroll to position [150, 0]
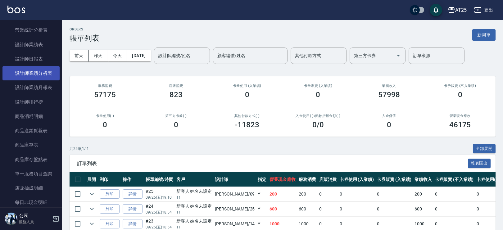
click at [42, 70] on link "設計師業績分析表" at bounding box center [30, 73] width 57 height 14
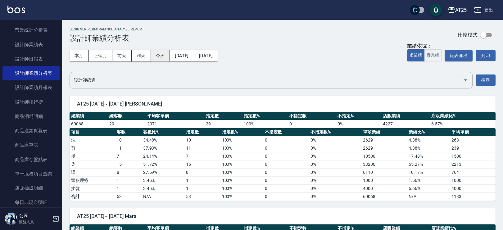
click at [164, 56] on button "今天" at bounding box center [160, 55] width 19 height 11
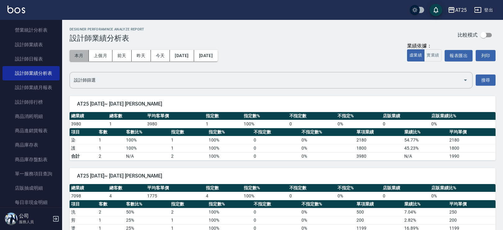
click at [83, 54] on button "本月" at bounding box center [79, 55] width 19 height 11
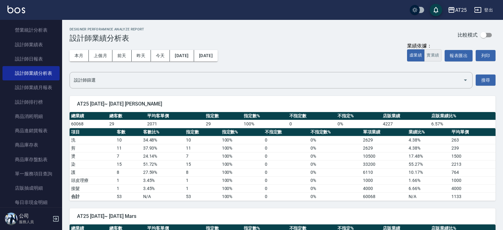
click at [432, 53] on button "實業績" at bounding box center [432, 55] width 17 height 12
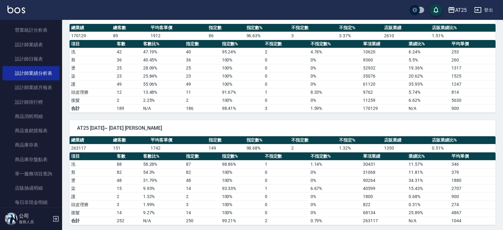
scroll to position [593, 0]
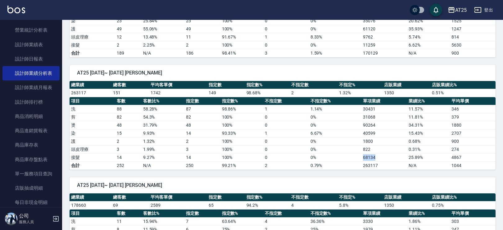
drag, startPoint x: 362, startPoint y: 153, endPoint x: 376, endPoint y: 156, distance: 14.3
click at [376, 156] on td "68134" at bounding box center [384, 157] width 46 height 8
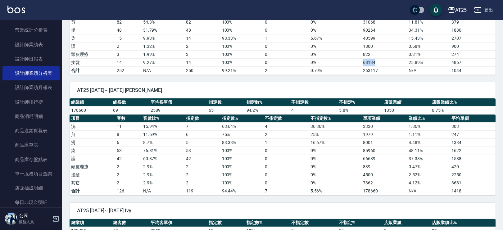
scroll to position [0, 0]
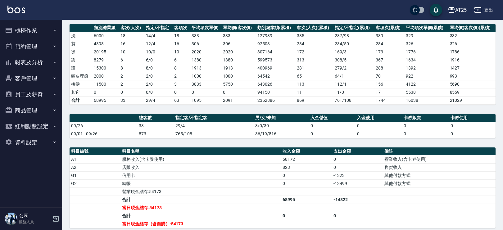
scroll to position [81, 0]
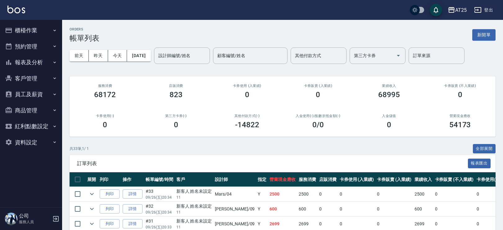
click at [339, 68] on div "前天 昨天 今天 2025/09/26 設計師編號/姓名 設計師編號/姓名 顧客編號/姓名 顧客編號/姓名 其他付款方式 其他付款方式 第三方卡券 第三方卡券…" at bounding box center [283, 56] width 426 height 26
click at [338, 60] on input "其他付款方式" at bounding box center [318, 55] width 50 height 11
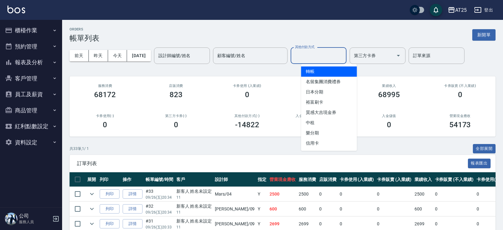
click at [336, 70] on span "轉帳" at bounding box center [329, 71] width 56 height 10
type input "轉帳"
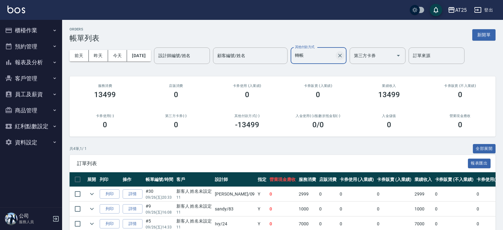
click at [343, 54] on icon "Clear" at bounding box center [340, 55] width 6 height 6
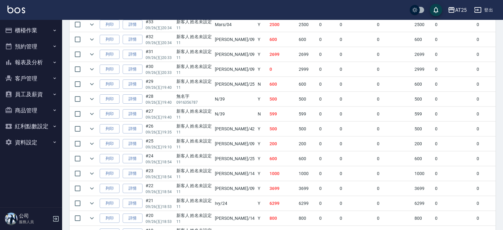
scroll to position [188, 0]
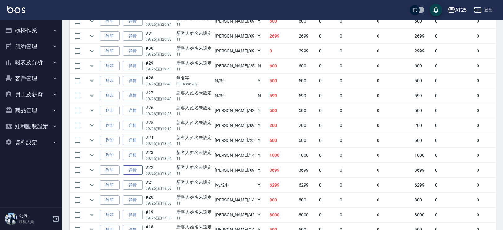
click at [129, 169] on link "詳情" at bounding box center [133, 170] width 20 height 10
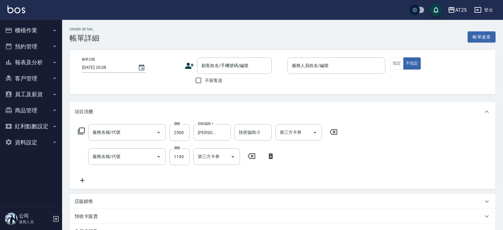
type input "2025/09/26 18:54"
type input "Kevin-09"
type input "360"
type input "自備護髮(1000上)(601)"
type input "燙髮(301)"
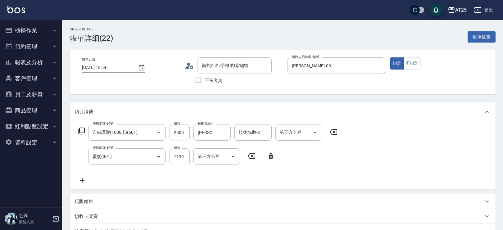
type input "新客人 姓名未設定/11/null"
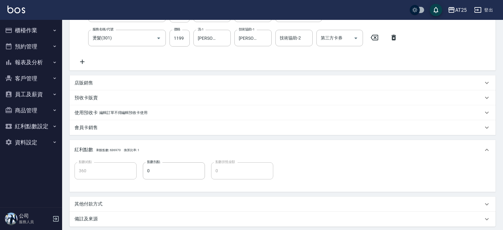
scroll to position [163, 0]
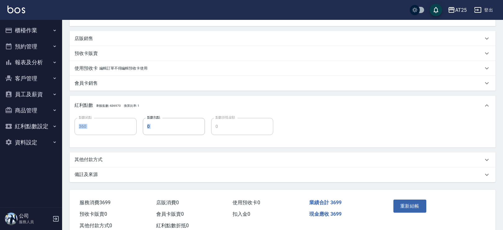
drag, startPoint x: 501, startPoint y: 122, endPoint x: 441, endPoint y: 129, distance: 60.3
click at [494, 140] on div "Order detail 帳單詳細 (22) 帳單速查 帳單日期 2025/09/26 18:54 顧客姓名/手機號碼/編號 新客人 姓名未設定/11/nul…" at bounding box center [282, 52] width 441 height 390
click at [105, 156] on div "其他付款方式" at bounding box center [279, 159] width 409 height 7
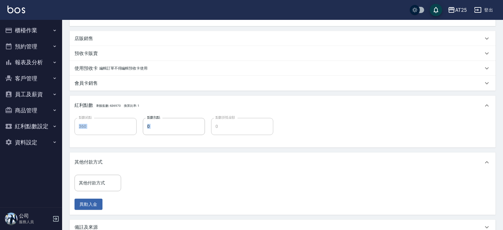
scroll to position [209, 0]
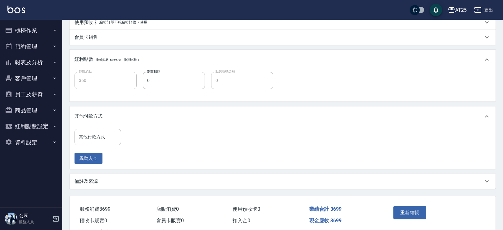
click at [106, 128] on div "其他付款方式 其他付款方式 異動入金" at bounding box center [283, 147] width 426 height 43
click at [104, 139] on input "其他付款方式" at bounding box center [97, 137] width 41 height 11
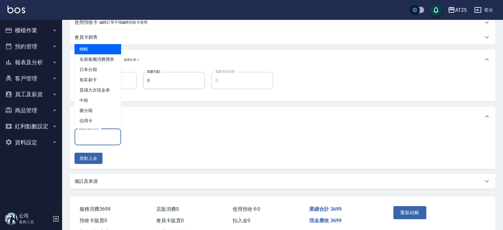
click at [97, 49] on span "轉帳" at bounding box center [98, 49] width 47 height 10
type input "轉帳"
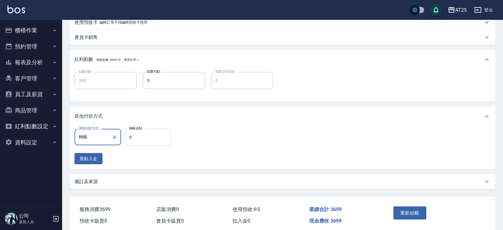
click at [158, 135] on input "0" at bounding box center [148, 137] width 47 height 17
type input "36"
type input "330"
type input "369"
type input "0"
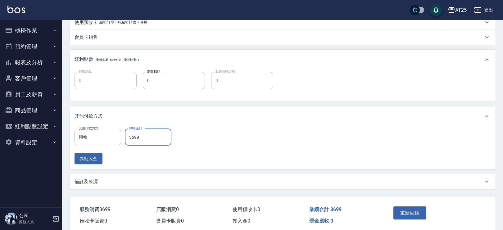
scroll to position [234, 0]
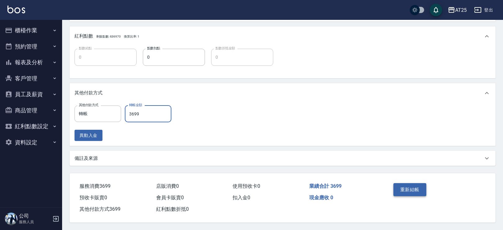
type input "3699"
click at [412, 191] on button "重新結帳" at bounding box center [409, 189] width 33 height 13
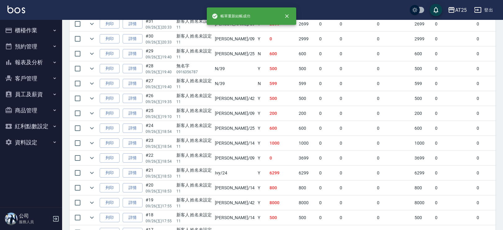
scroll to position [203, 0]
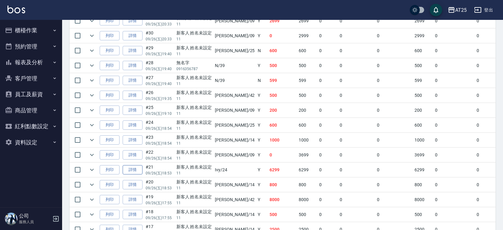
click at [138, 168] on link "詳情" at bounding box center [133, 170] width 20 height 10
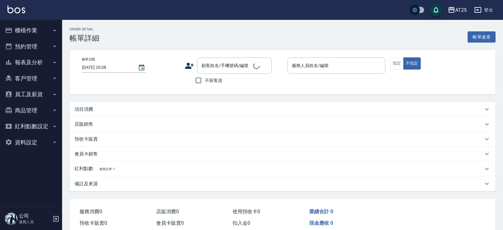
type input "2025/09/26 18:53"
type input "Ivy-24"
type input "620"
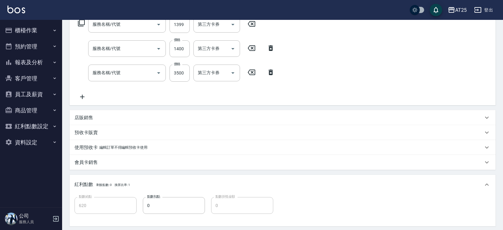
type input "新客人 姓名未設定/11/null"
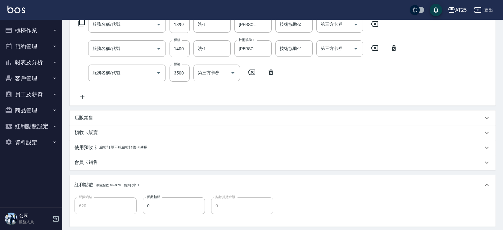
type input "燙髮(301)"
type input "染髮(501)"
type input "京煥羽護髮中(630)"
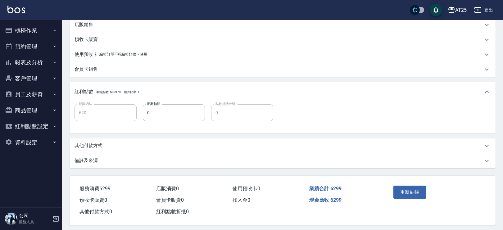
scroll to position [205, 0]
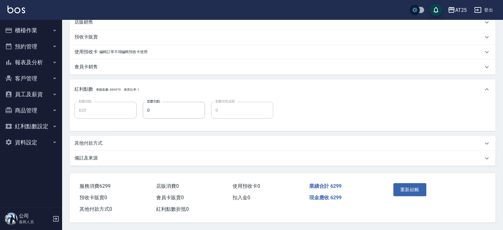
click at [101, 144] on p "其他付款方式" at bounding box center [89, 143] width 28 height 7
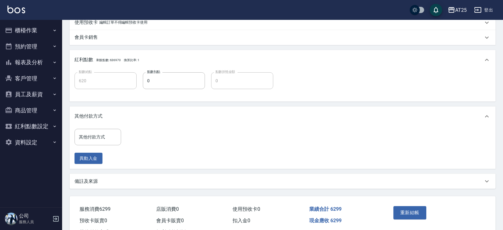
scroll to position [236, 0]
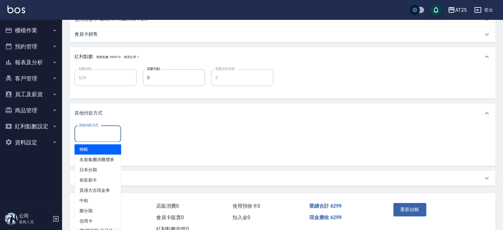
drag, startPoint x: 95, startPoint y: 130, endPoint x: 102, endPoint y: 132, distance: 6.6
click at [96, 130] on div "其他付款方式 其他付款方式" at bounding box center [98, 134] width 47 height 16
click at [93, 149] on span "轉帳" at bounding box center [98, 149] width 47 height 10
type input "轉帳"
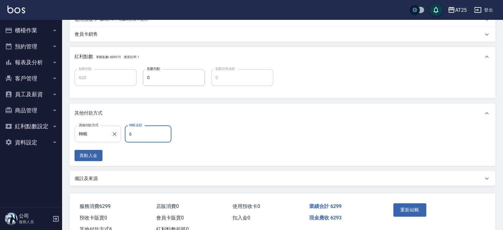
type input "62"
type input "560"
type input "629"
type input "0"
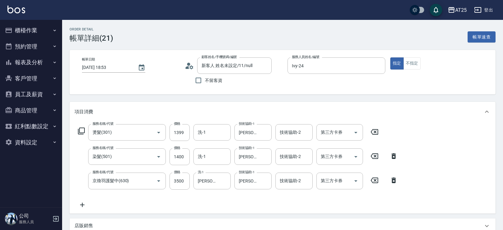
scroll to position [258, 0]
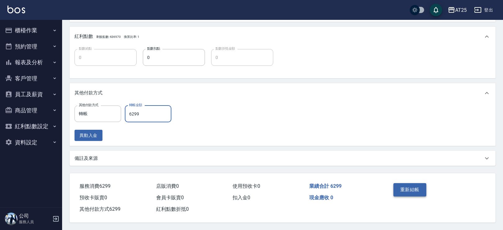
type input "6299"
click at [409, 193] on button "重新結帳" at bounding box center [409, 189] width 33 height 13
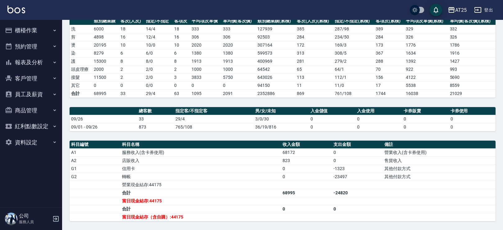
scroll to position [86, 0]
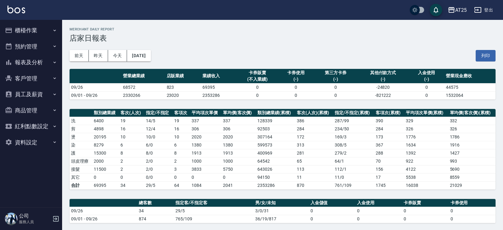
click at [33, 60] on button "報表及分析" at bounding box center [30, 62] width 57 height 16
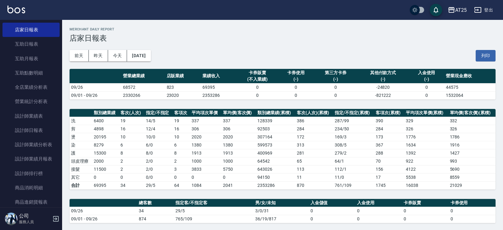
scroll to position [79, 0]
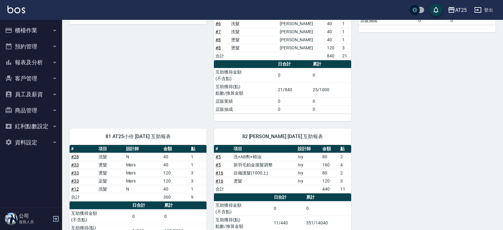
scroll to position [552, 0]
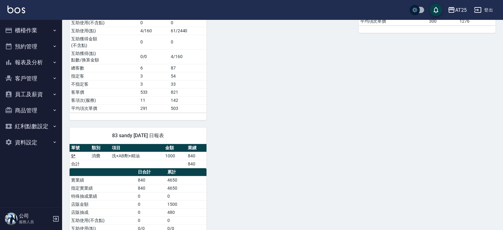
scroll to position [856, 0]
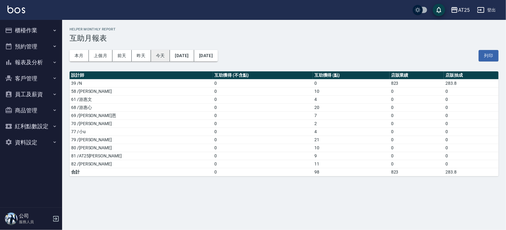
click at [158, 56] on button "今天" at bounding box center [160, 55] width 19 height 11
click at [260, 104] on td "0" at bounding box center [263, 107] width 100 height 8
drag, startPoint x: 299, startPoint y: 138, endPoint x: 78, endPoint y: 138, distance: 221.0
click at [78, 138] on tr "79 /David 0 21 0 0" at bounding box center [284, 140] width 429 height 8
click at [222, 122] on td "0" at bounding box center [263, 124] width 100 height 8
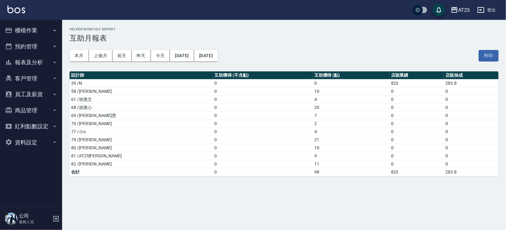
drag, startPoint x: 272, startPoint y: 126, endPoint x: 302, endPoint y: 124, distance: 30.2
click at [291, 124] on tr "70 /惠均 0 2 0 0" at bounding box center [284, 124] width 429 height 8
click at [313, 124] on td "2" at bounding box center [351, 124] width 77 height 8
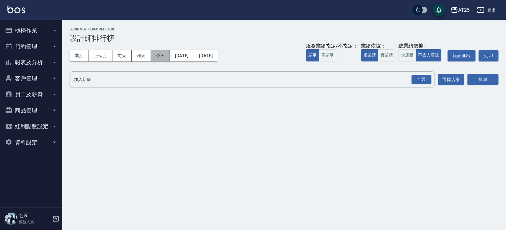
click at [162, 58] on button "今天" at bounding box center [160, 55] width 19 height 11
click at [377, 54] on button "虛業績" at bounding box center [369, 55] width 17 height 12
click at [381, 54] on button "實業績" at bounding box center [386, 55] width 17 height 12
click at [422, 82] on div "全選" at bounding box center [421, 80] width 20 height 10
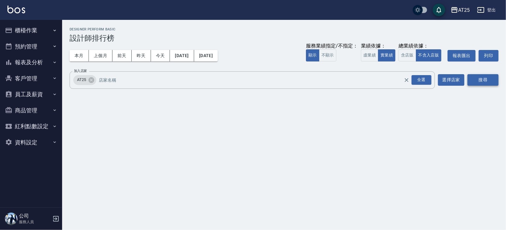
click at [478, 83] on button "搜尋" at bounding box center [482, 79] width 31 height 11
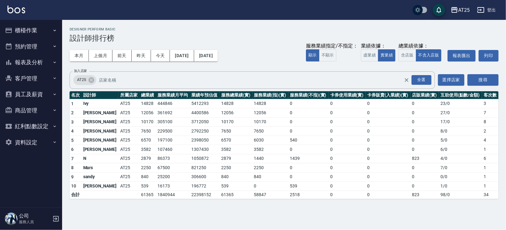
click at [48, 36] on button "櫃檯作業" at bounding box center [30, 30] width 57 height 16
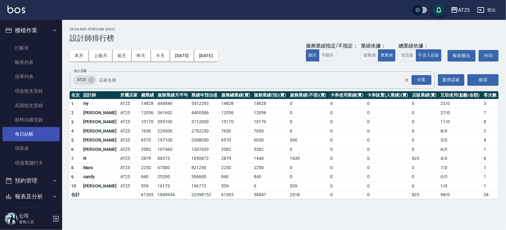
click at [40, 133] on link "每日結帳" at bounding box center [30, 134] width 57 height 14
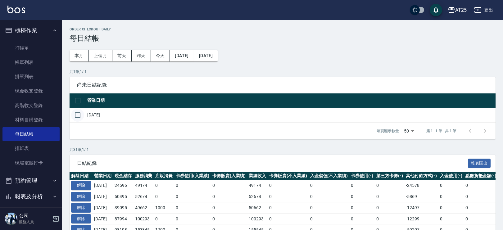
click at [79, 117] on input "checkbox" at bounding box center [77, 115] width 13 height 13
checkbox input "true"
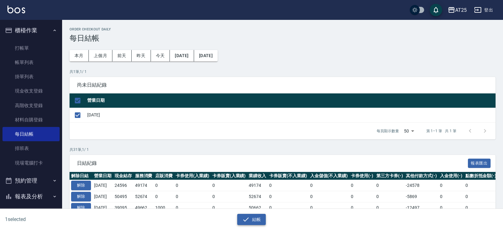
click at [257, 216] on button "結帳" at bounding box center [251, 219] width 29 height 11
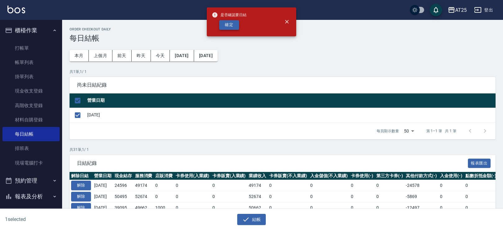
click at [227, 27] on button "確定" at bounding box center [229, 25] width 20 height 10
checkbox input "false"
